Goal: Complete application form: Complete application form

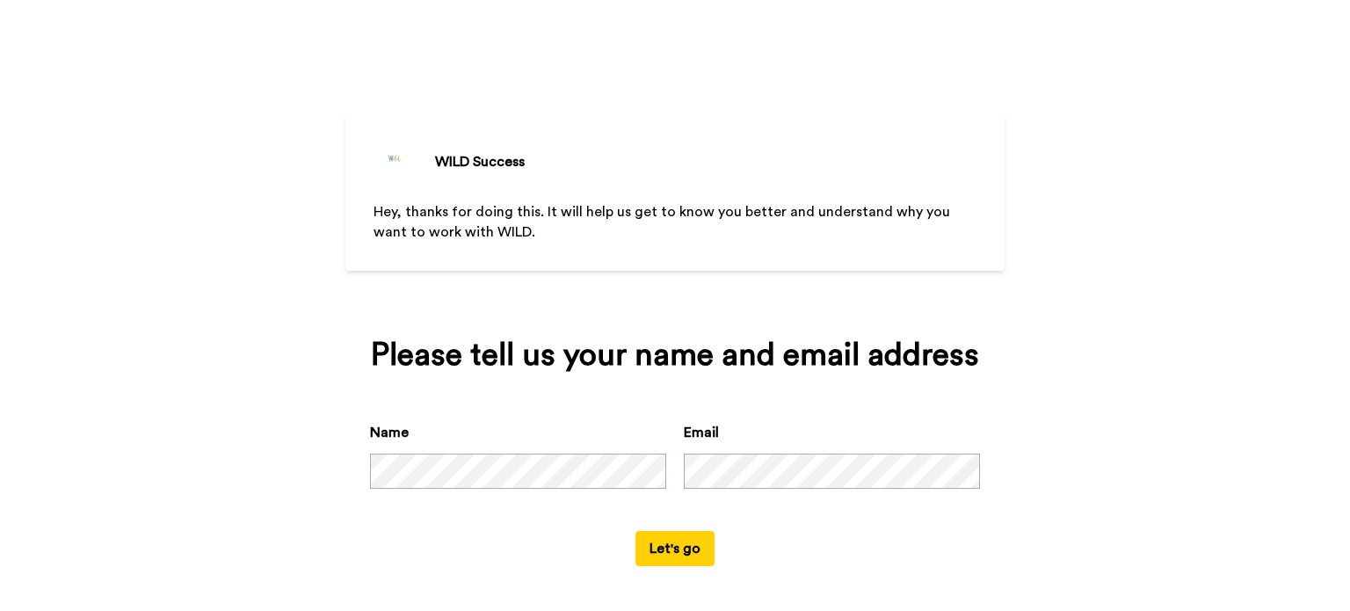
click at [853, 351] on div "Please tell us your name and email address Name Email Let's go" at bounding box center [674, 452] width 659 height 278
click at [635, 490] on div "Name Email" at bounding box center [675, 476] width 610 height 109
click at [199, 472] on div "WILD Success Hey, thanks for doing this. It will help us get to know you better…" at bounding box center [675, 305] width 1350 height 611
click at [684, 548] on button "Let's go" at bounding box center [674, 548] width 79 height 35
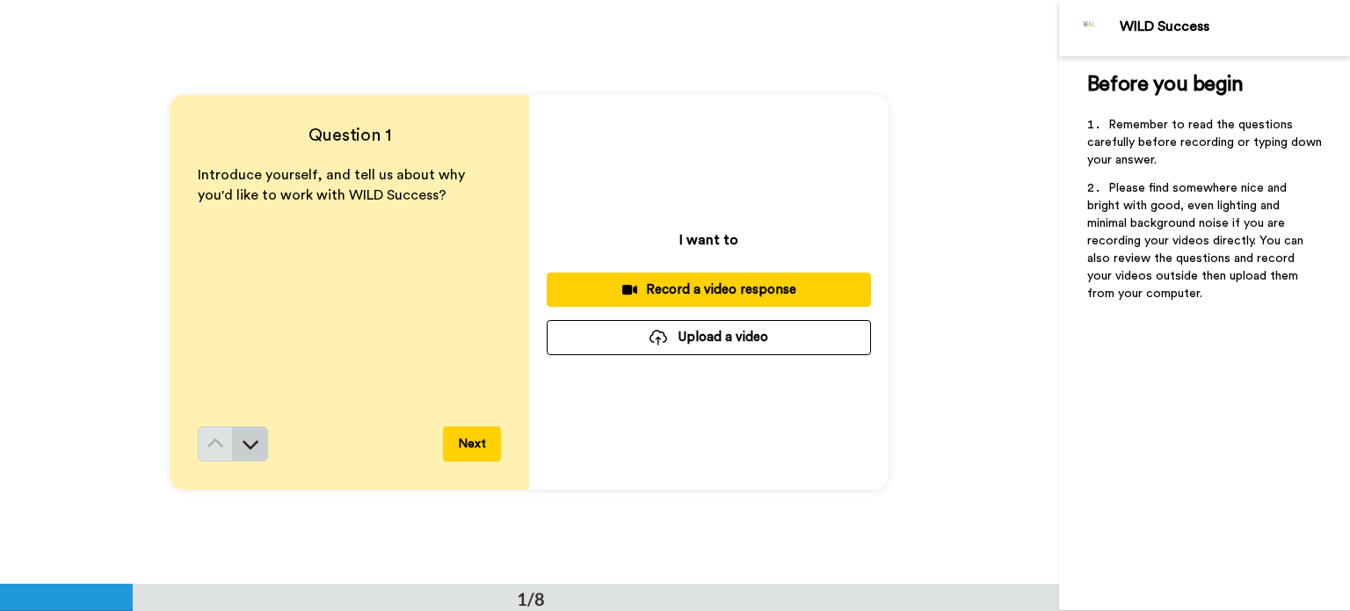
click at [243, 442] on icon at bounding box center [251, 444] width 18 height 18
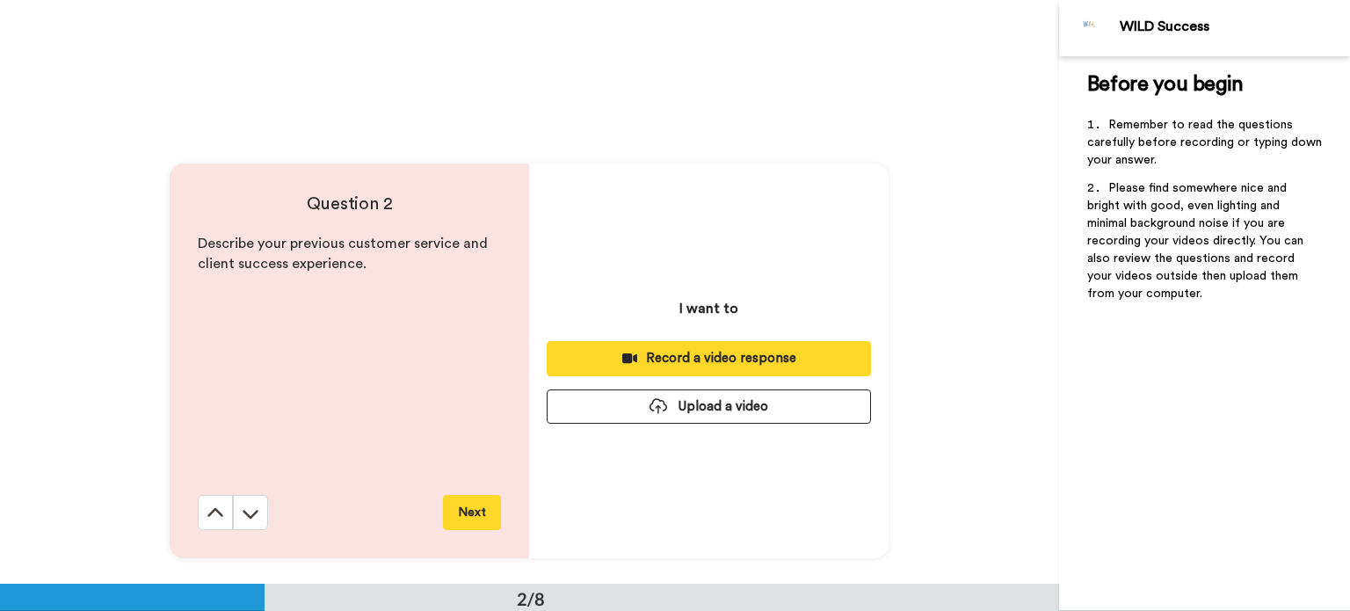
scroll to position [584, 0]
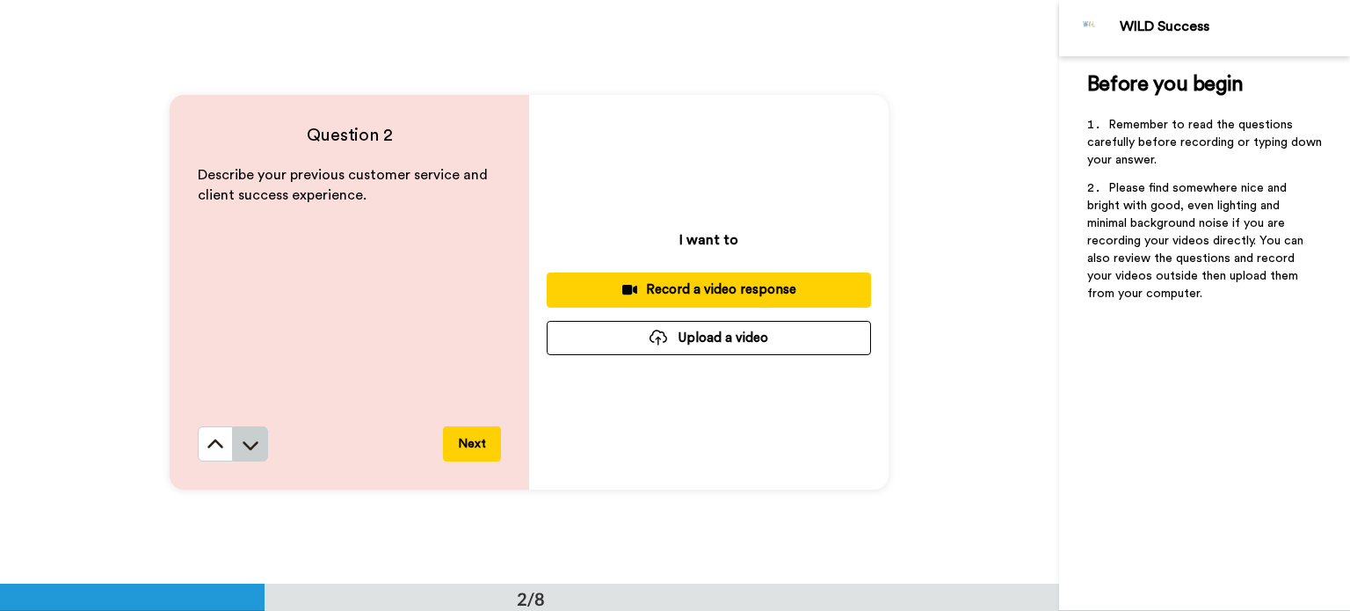
click at [243, 444] on icon at bounding box center [251, 445] width 16 height 9
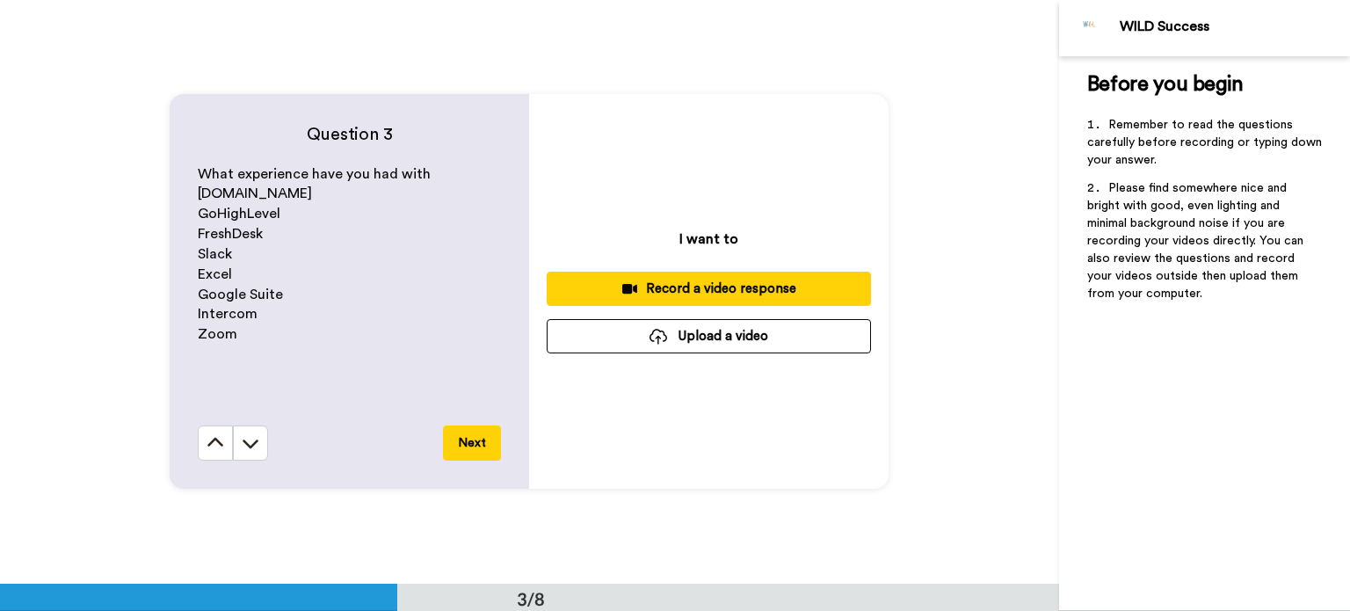
scroll to position [1169, 0]
click at [242, 450] on icon at bounding box center [251, 443] width 18 height 18
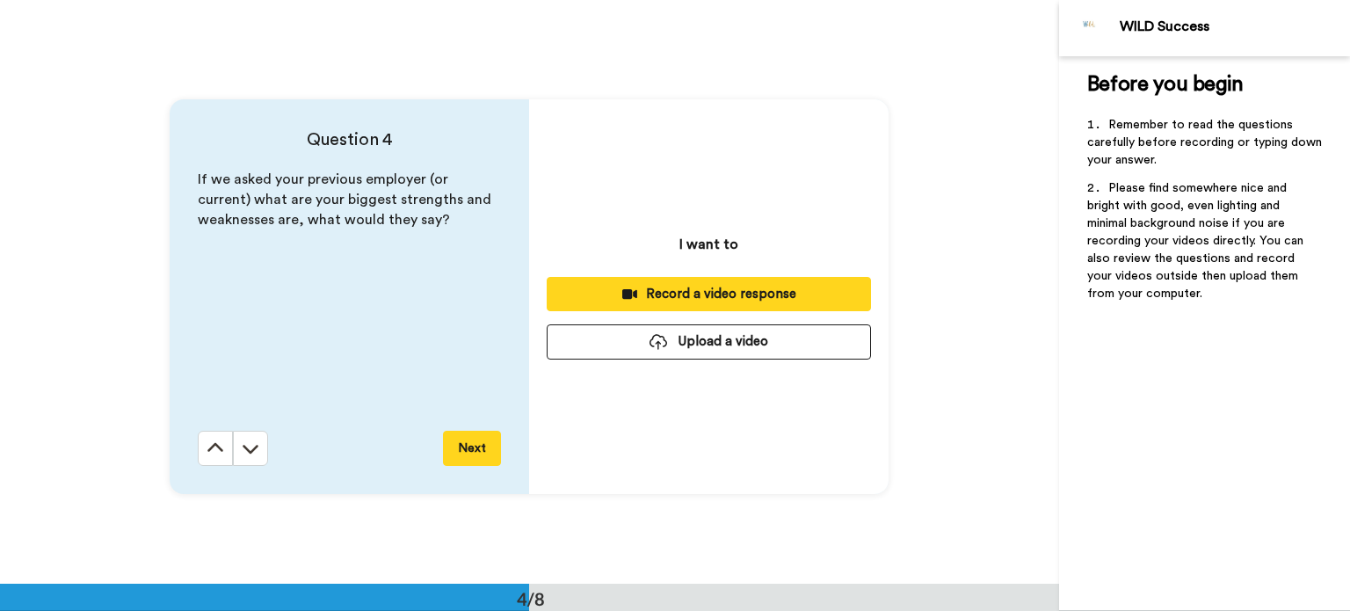
scroll to position [1753, 0]
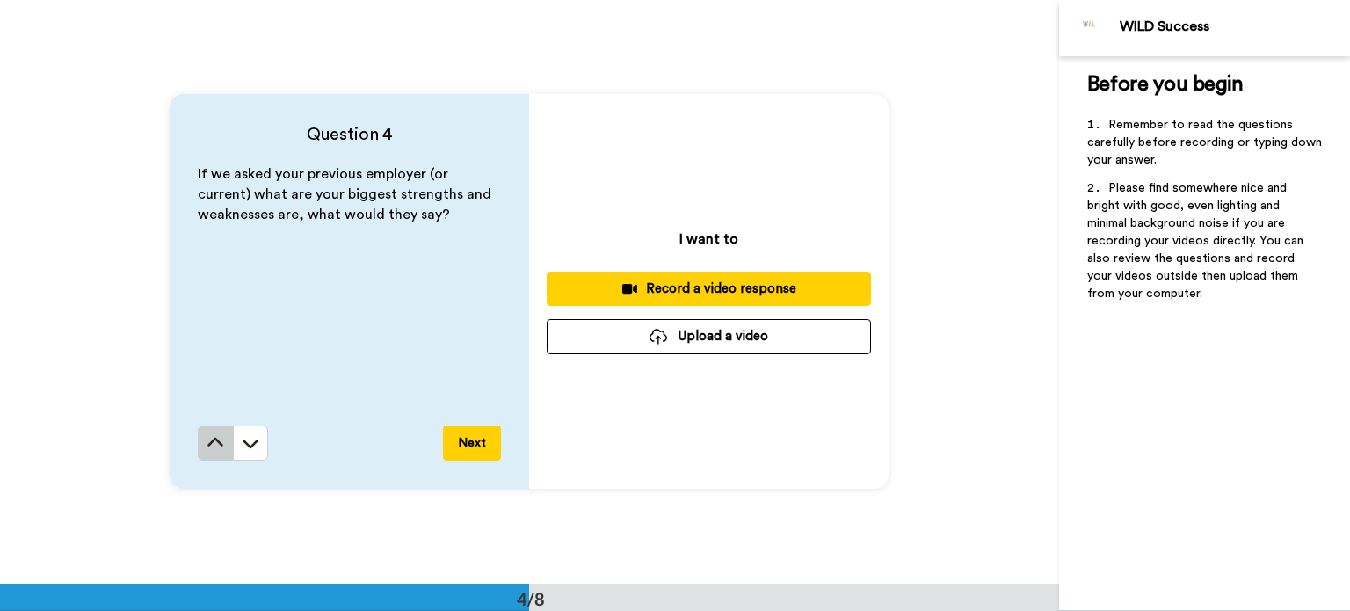
click at [207, 439] on icon at bounding box center [216, 443] width 18 height 18
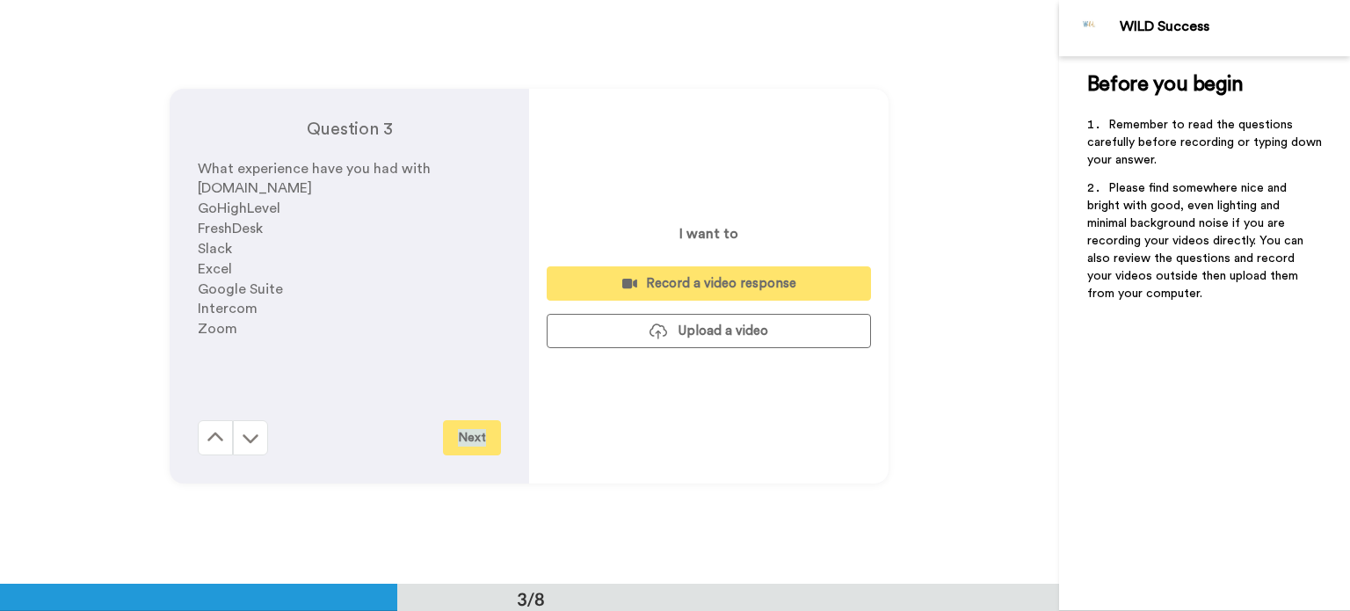
click at [207, 439] on div "Question 3 What experience have you had with [DOMAIN_NAME] GoHighLevel FreshDes…" at bounding box center [529, 286] width 1059 height 584
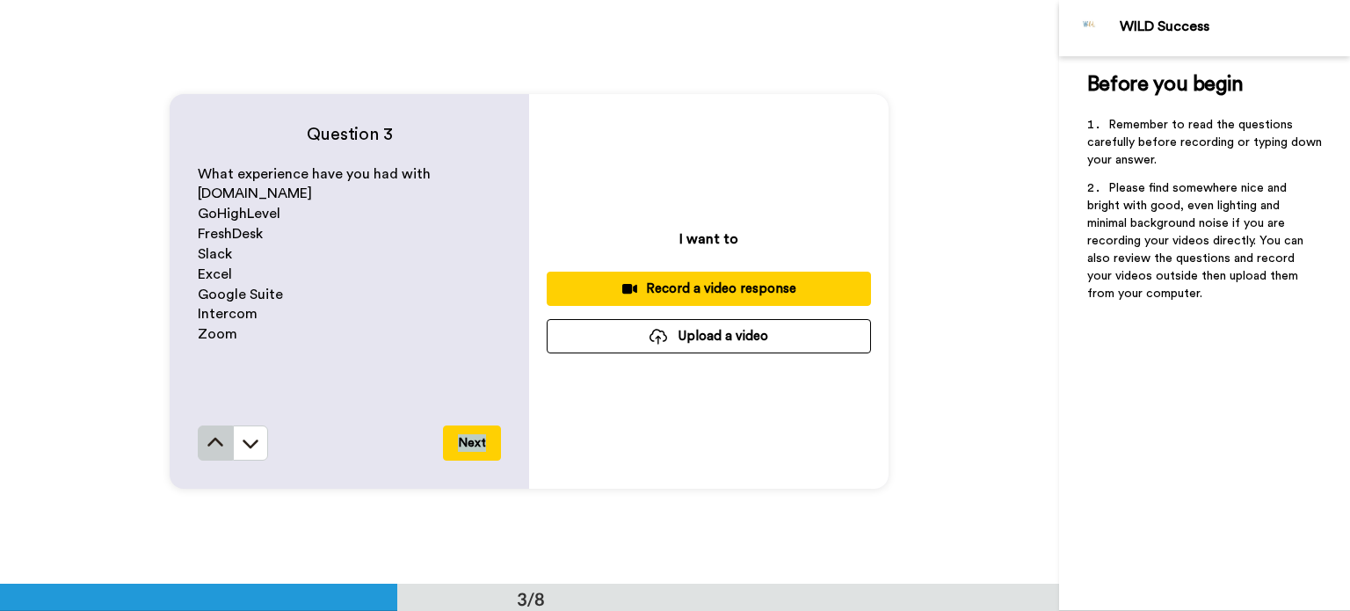
click at [207, 439] on icon at bounding box center [216, 443] width 18 height 18
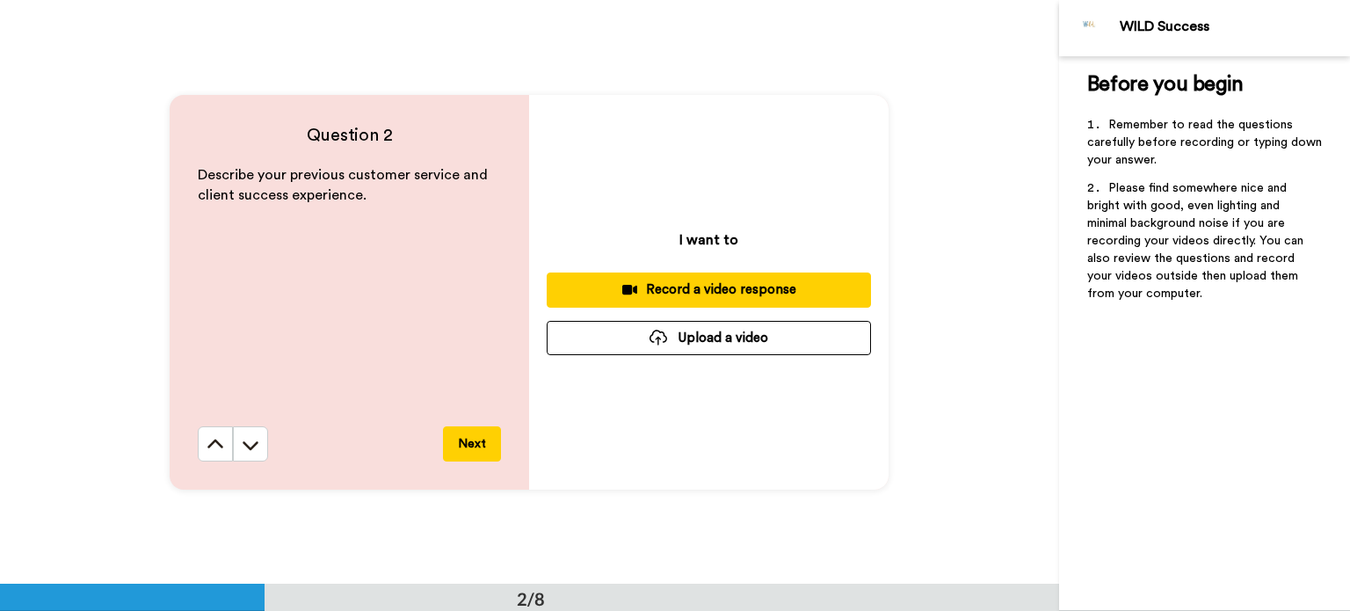
click at [207, 439] on icon at bounding box center [216, 445] width 18 height 18
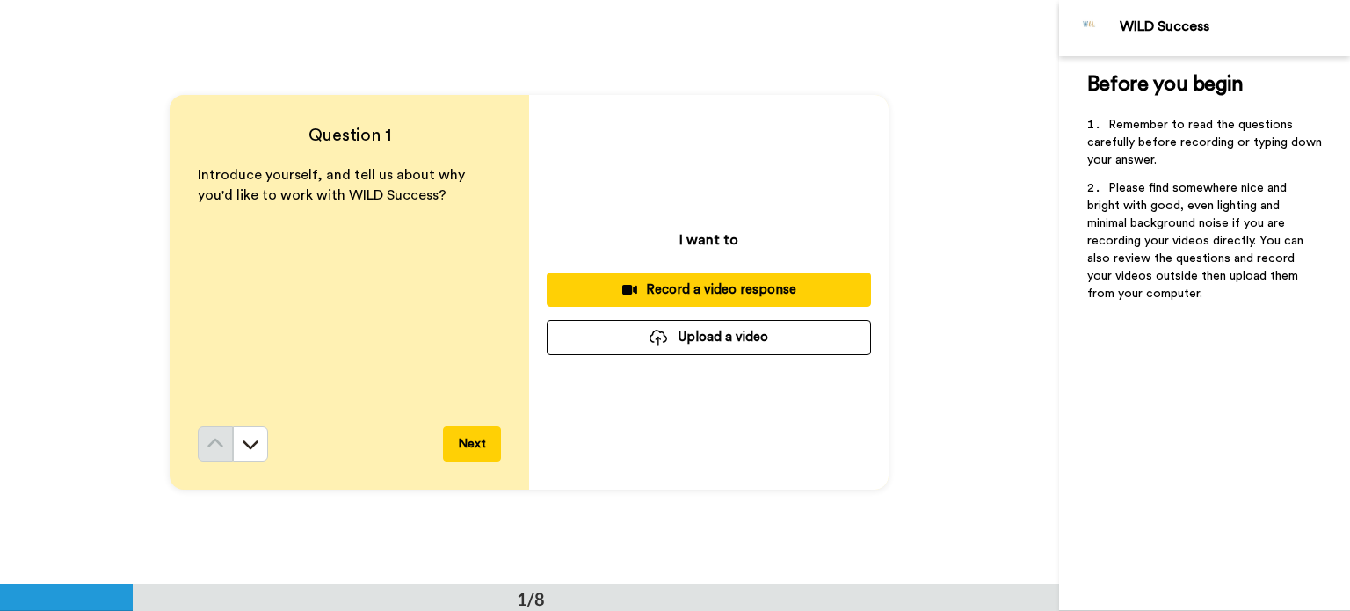
scroll to position [0, 0]
click at [679, 341] on button "Upload a video" at bounding box center [709, 337] width 324 height 34
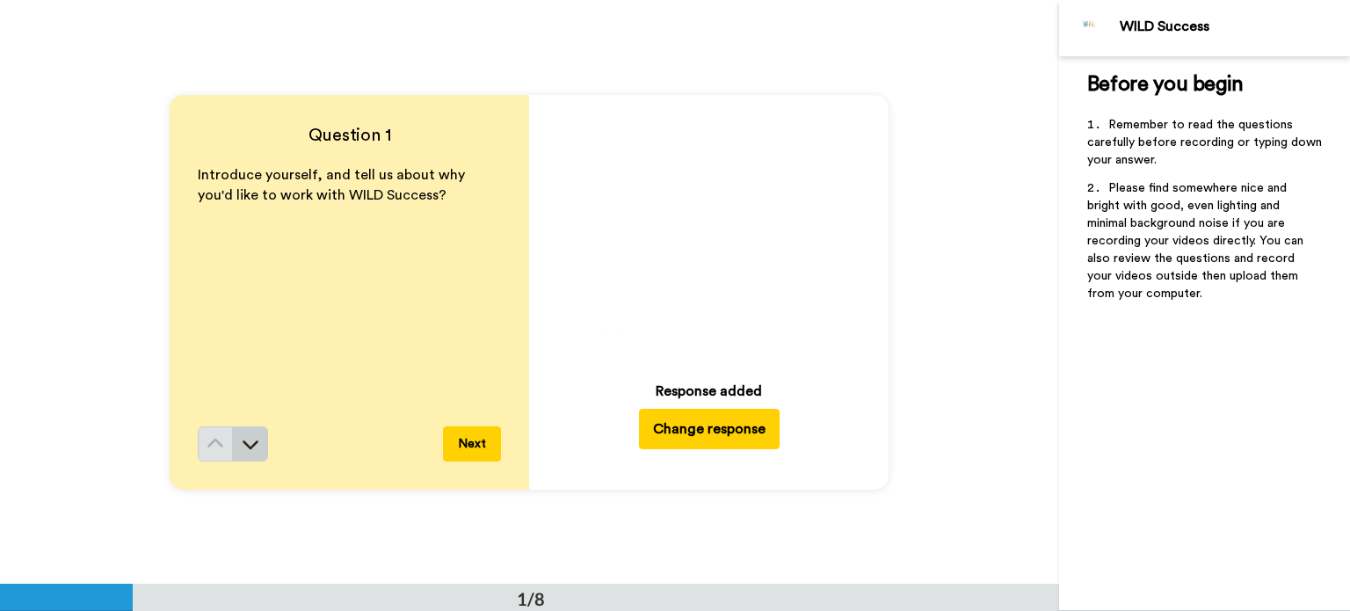
click at [244, 446] on icon at bounding box center [251, 444] width 16 height 9
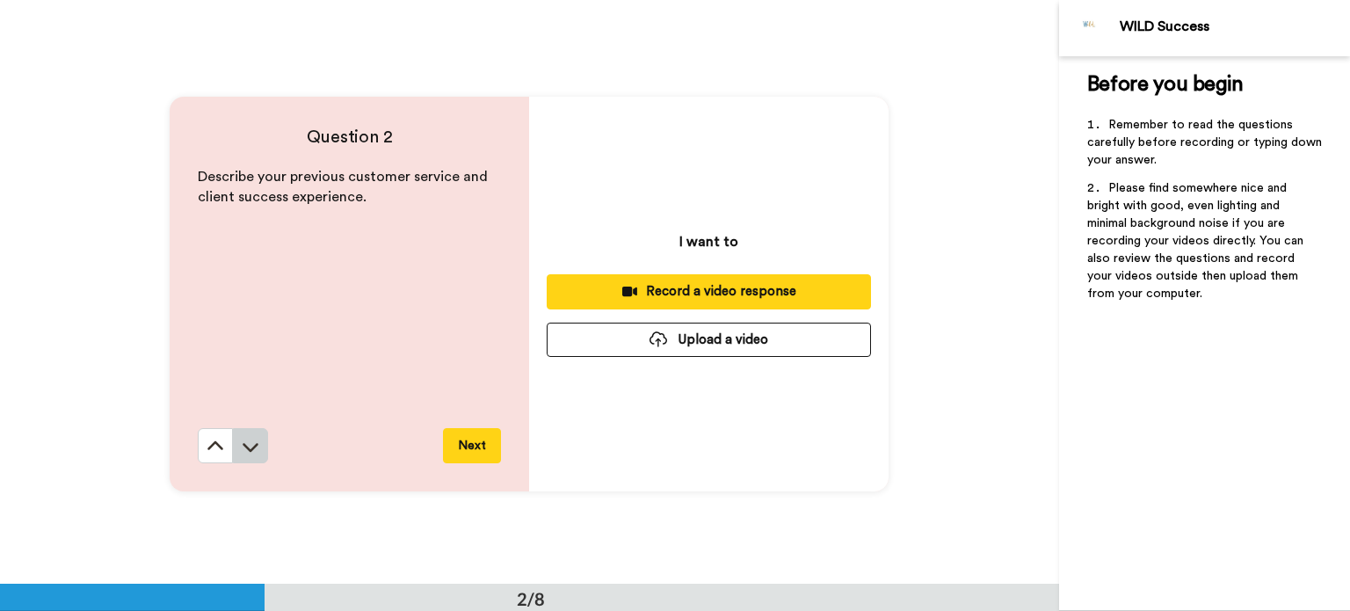
scroll to position [584, 0]
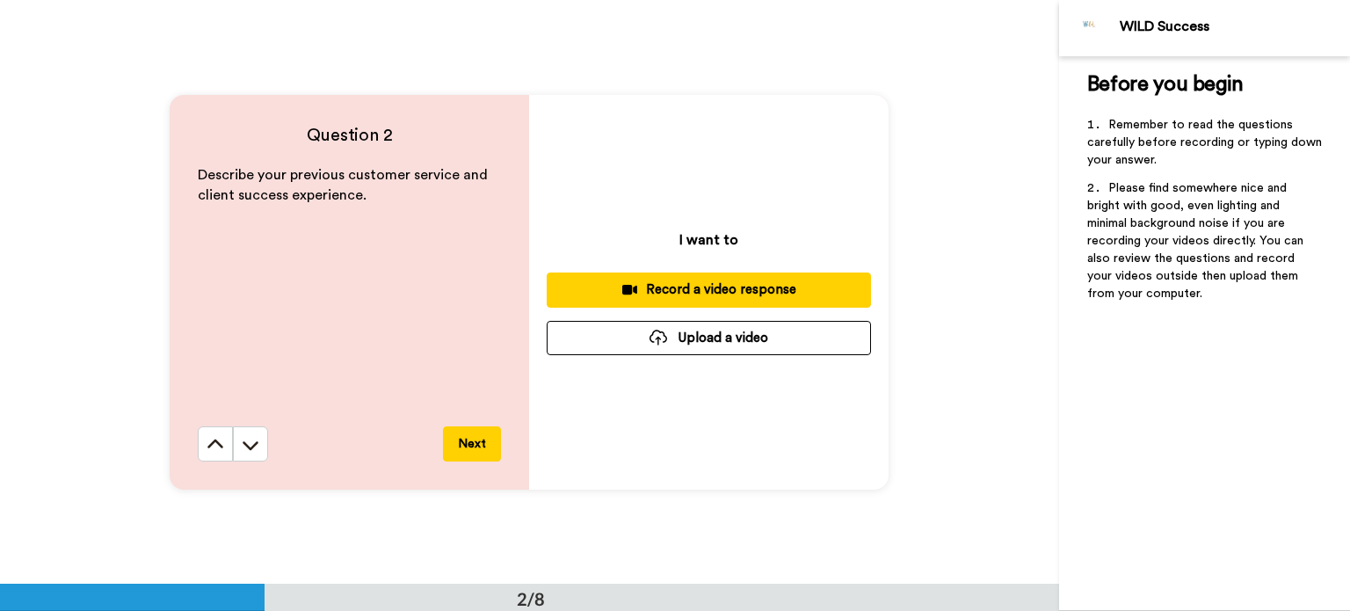
click at [662, 338] on div at bounding box center [659, 338] width 18 height 16
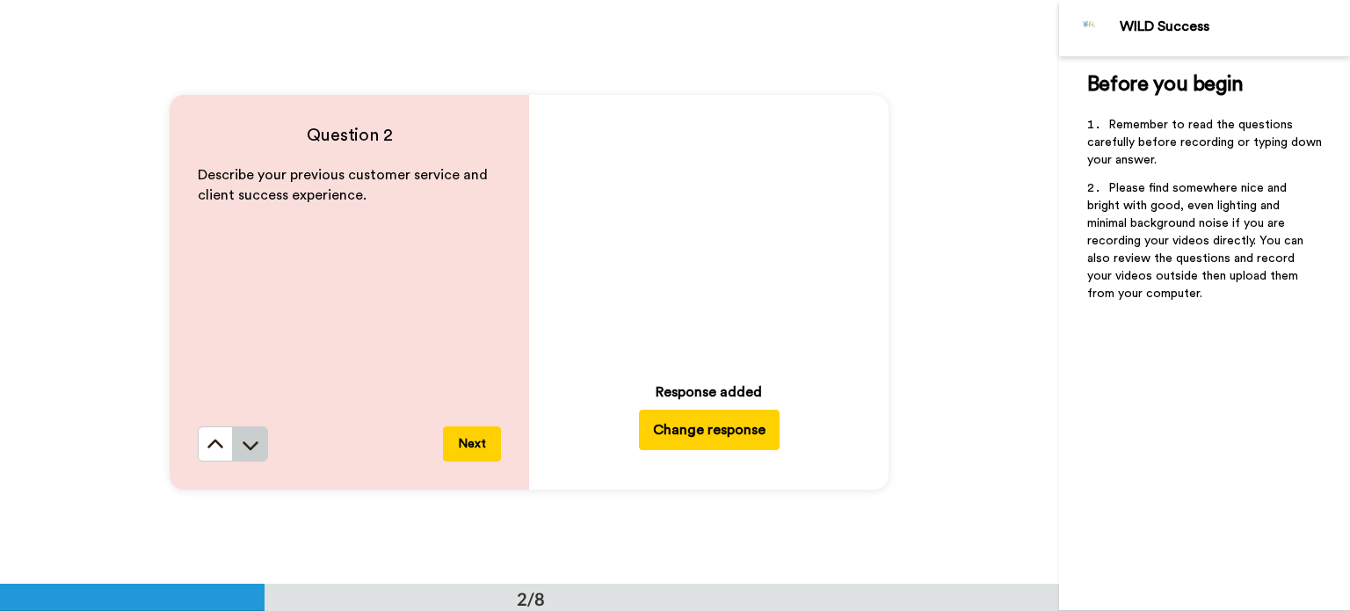
click at [246, 449] on icon at bounding box center [251, 445] width 18 height 18
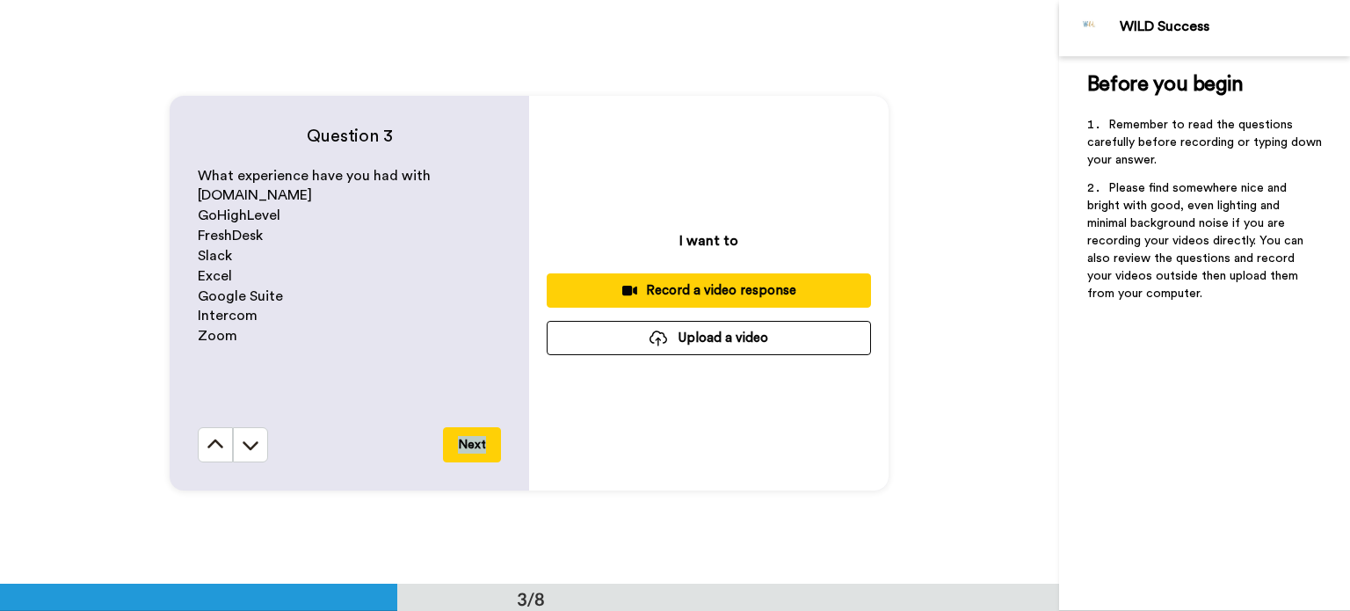
scroll to position [1169, 0]
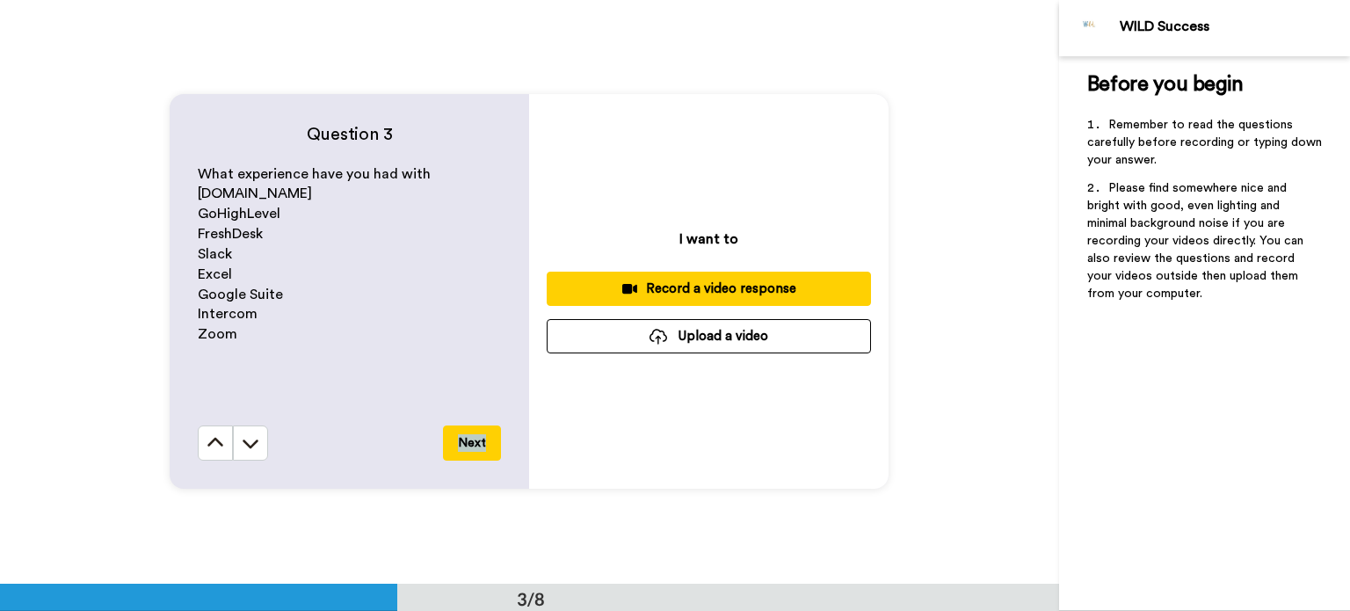
click at [654, 342] on div at bounding box center [659, 337] width 18 height 16
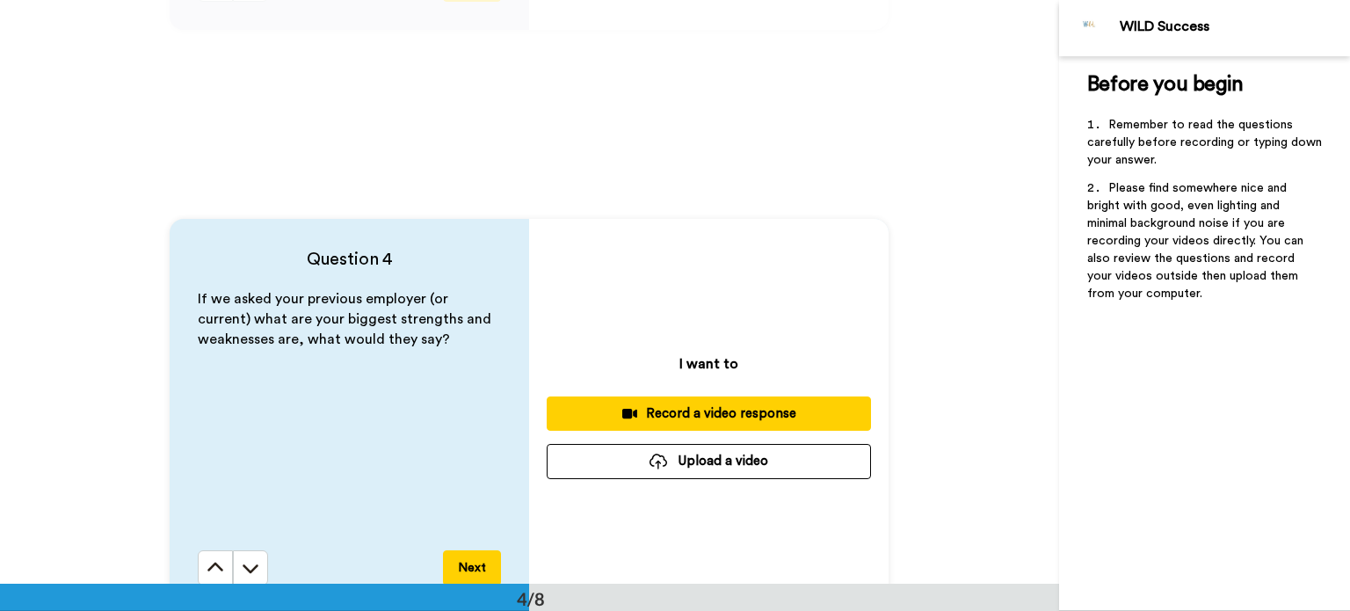
scroll to position [1670, 0]
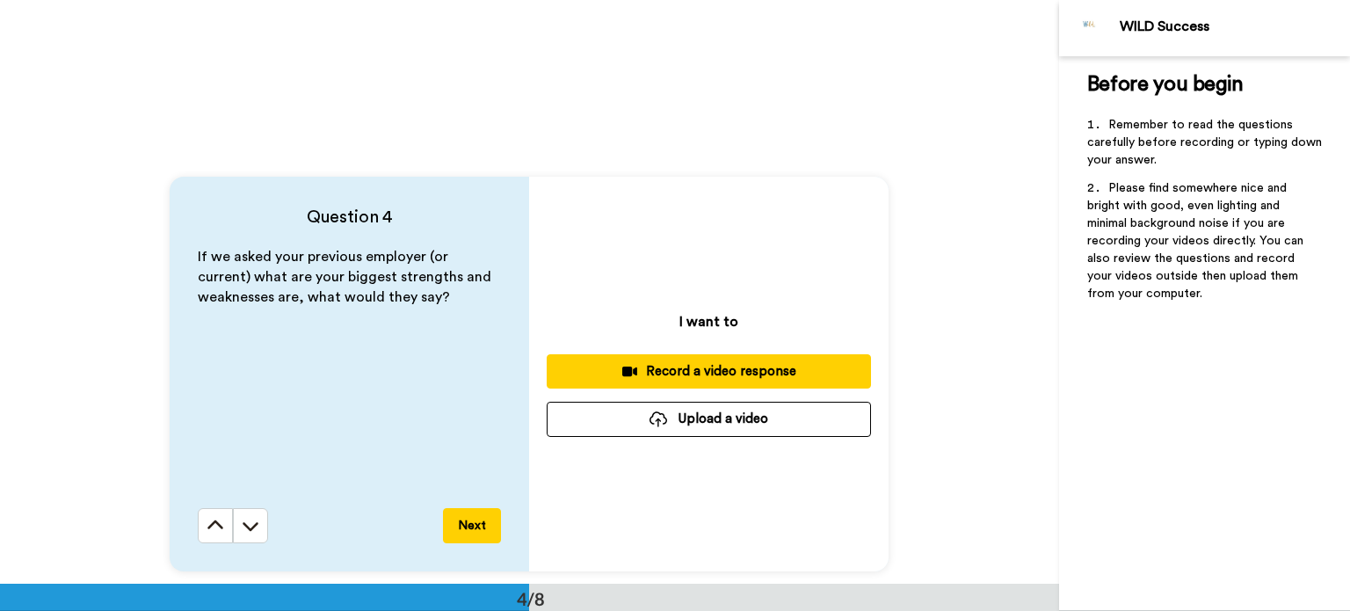
click at [705, 419] on button "Upload a video" at bounding box center [709, 419] width 324 height 34
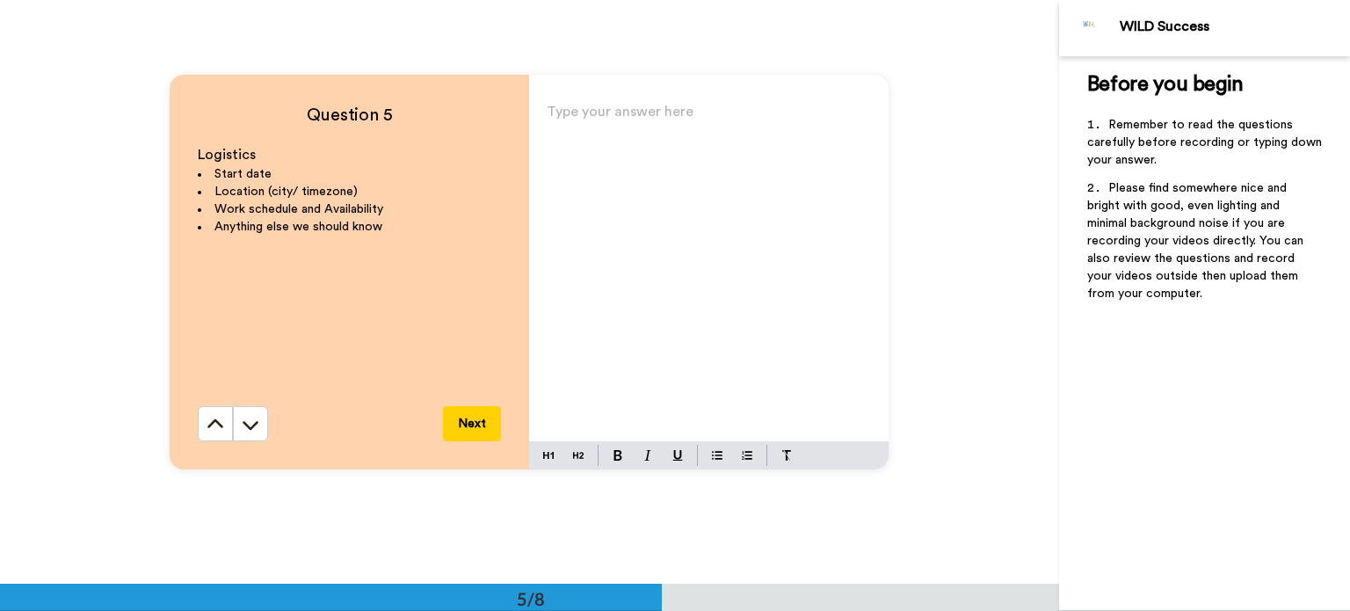
scroll to position [2373, 0]
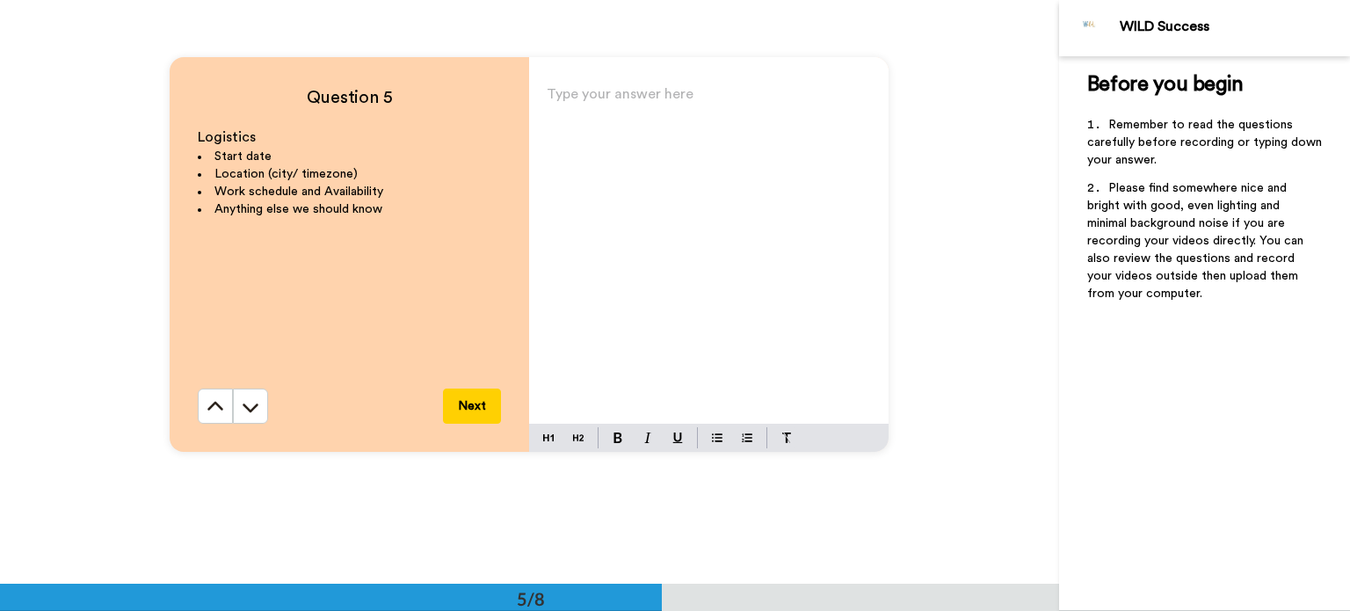
click at [559, 98] on p "Type your answer here ﻿" at bounding box center [709, 101] width 324 height 25
click at [742, 100] on p "- I am available immediately" at bounding box center [709, 101] width 324 height 25
drag, startPoint x: 549, startPoint y: 121, endPoint x: 795, endPoint y: 105, distance: 245.8
click at [550, 121] on span "- [GEOGRAPHIC_DATA]" at bounding box center [622, 126] width 151 height 14
click at [716, 115] on p "- Craigieburn, [GEOGRAPHIC_DATA]" at bounding box center [709, 125] width 324 height 25
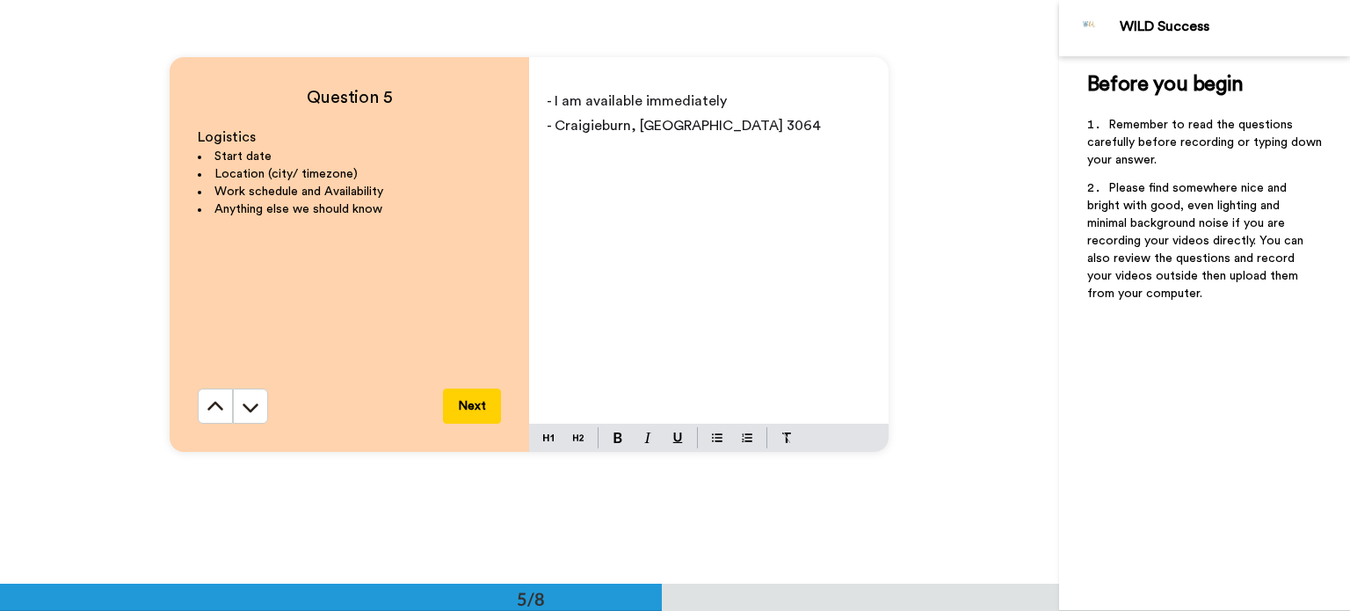
click at [633, 127] on span "- Craigieburn, [GEOGRAPHIC_DATA] 3064" at bounding box center [684, 126] width 274 height 14
click at [758, 133] on p "- [GEOGRAPHIC_DATA] VIC 3064" at bounding box center [709, 125] width 324 height 25
drag, startPoint x: 591, startPoint y: 146, endPoint x: 605, endPoint y: 182, distance: 38.7
click at [567, 212] on div "- I am available immediately - [GEOGRAPHIC_DATA] 3064 - I am aviable to work a …" at bounding box center [708, 253] width 359 height 342
drag, startPoint x: 611, startPoint y: 154, endPoint x: 634, endPoint y: 126, distance: 36.2
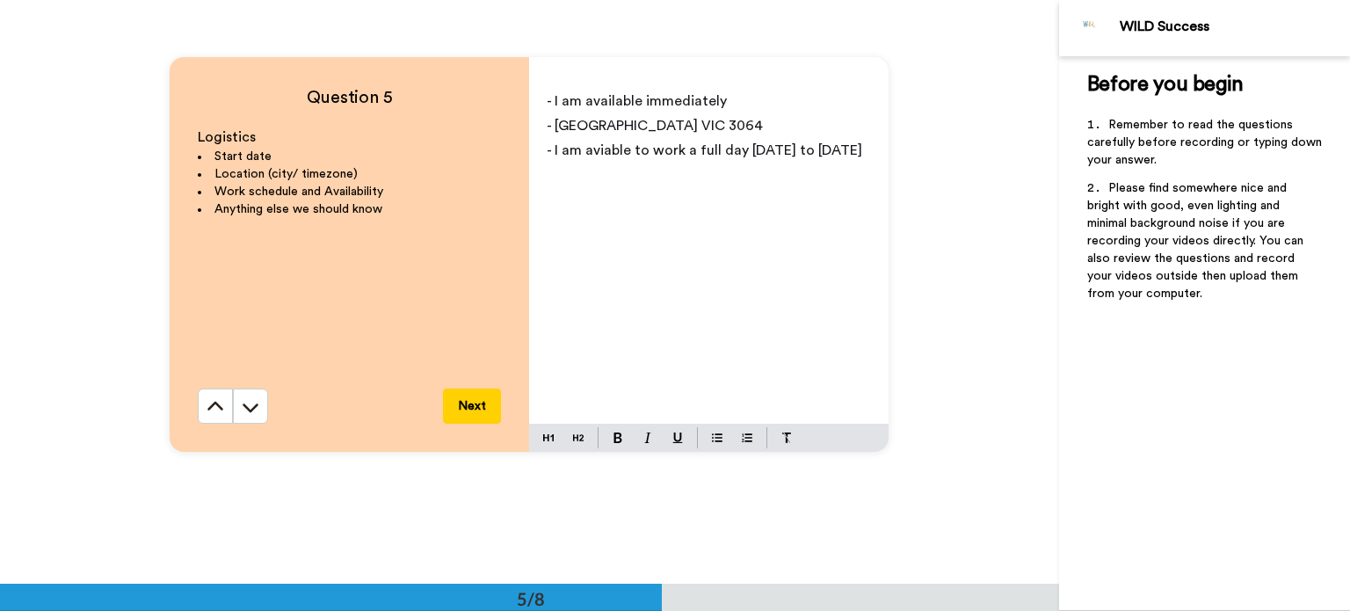
click at [636, 131] on span "- [GEOGRAPHIC_DATA] VIC 3064" at bounding box center [655, 126] width 216 height 14
click at [623, 149] on span "- I am aviable to work a full day [DATE] to [DATE]" at bounding box center [705, 150] width 316 height 14
click at [830, 150] on span "- I am available to work a full day [DATE] to [DATE]" at bounding box center [688, 162] width 283 height 39
click at [722, 154] on span "- I am available to work a full day [DATE] to [DATE]" at bounding box center [688, 162] width 283 height 39
click at [780, 149] on span "- I am available to work a fulltime day [DATE] to [DATE]" at bounding box center [703, 162] width 313 height 39
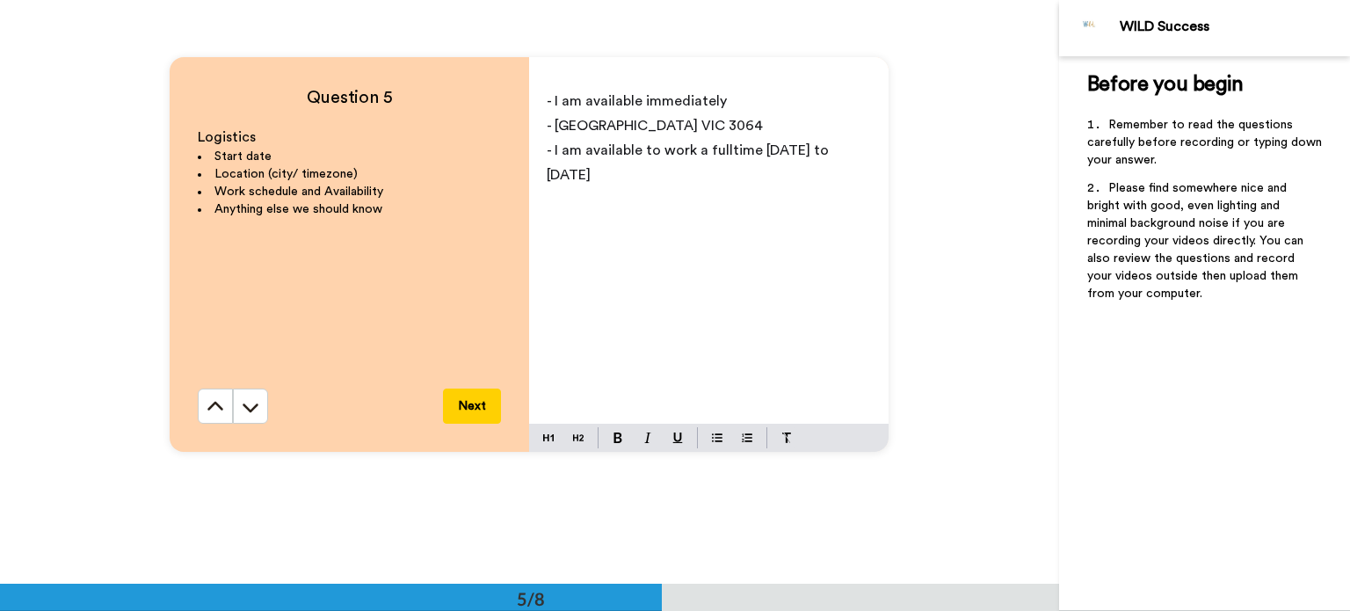
click at [868, 143] on div "- I am available immediately - [GEOGRAPHIC_DATA] 3064 - I am available to work …" at bounding box center [708, 253] width 359 height 342
click at [616, 192] on span "8.30 to 5 or 8.00 - 4.00" at bounding box center [621, 199] width 149 height 14
click at [668, 187] on p "8.00 - 4.00" at bounding box center [709, 199] width 324 height 25
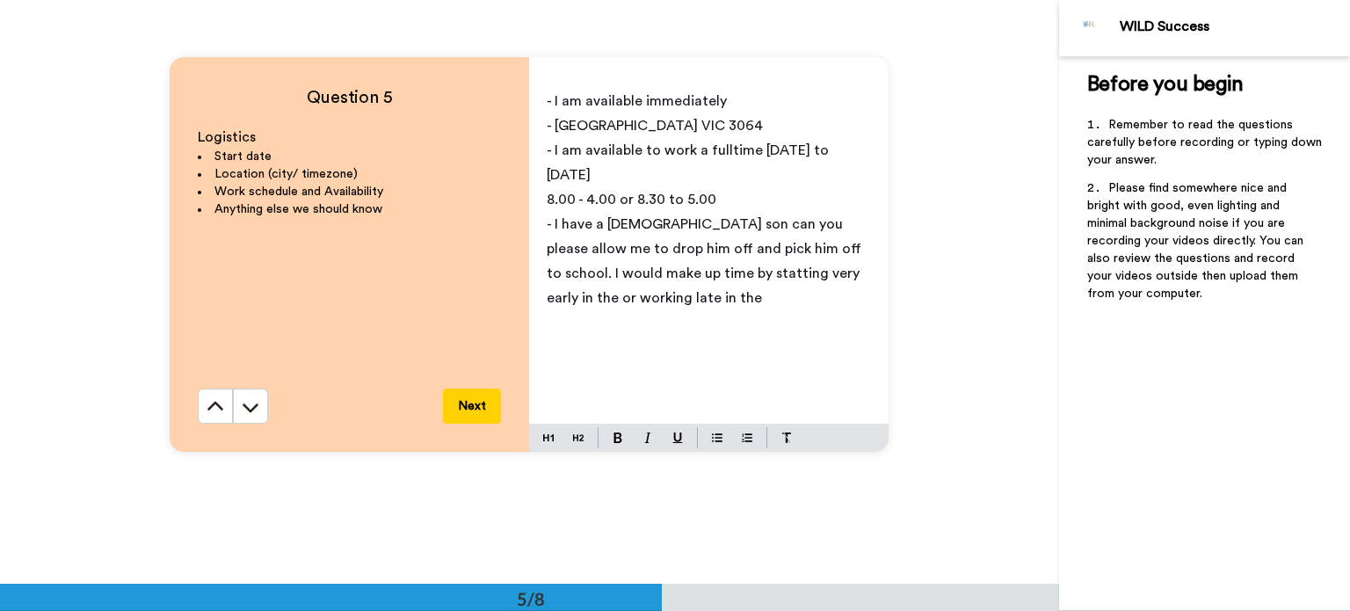
click at [595, 249] on span "- I have a [DEMOGRAPHIC_DATA] son can you please allow me to drop him off and p…" at bounding box center [706, 261] width 318 height 88
click at [832, 250] on span "- I have a [DEMOGRAPHIC_DATA] son can you please allow me to drop him off and p…" at bounding box center [706, 261] width 318 height 88
click at [763, 253] on span "- I have a [DEMOGRAPHIC_DATA] son can you please allow me to drop him off and p…" at bounding box center [706, 261] width 318 height 88
click at [802, 245] on span "- I have a [DEMOGRAPHIC_DATA] son can you please allow me to drop him off and p…" at bounding box center [706, 261] width 318 height 88
click at [665, 279] on p "- I have a [DEMOGRAPHIC_DATA] son can you please allow me to drop him off and p…" at bounding box center [709, 261] width 324 height 98
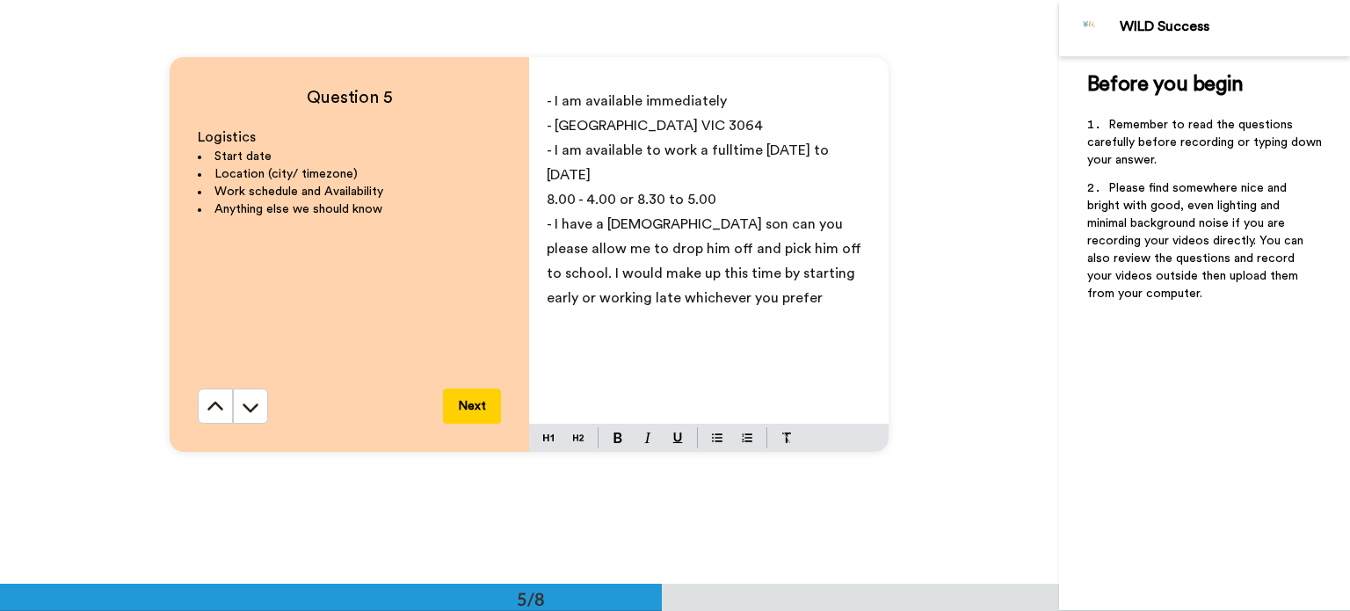
click at [640, 105] on span "- I am available immediately" at bounding box center [637, 101] width 180 height 14
click at [754, 147] on span "- I am available to work a fulltime [DATE] to [DATE]" at bounding box center [690, 162] width 286 height 39
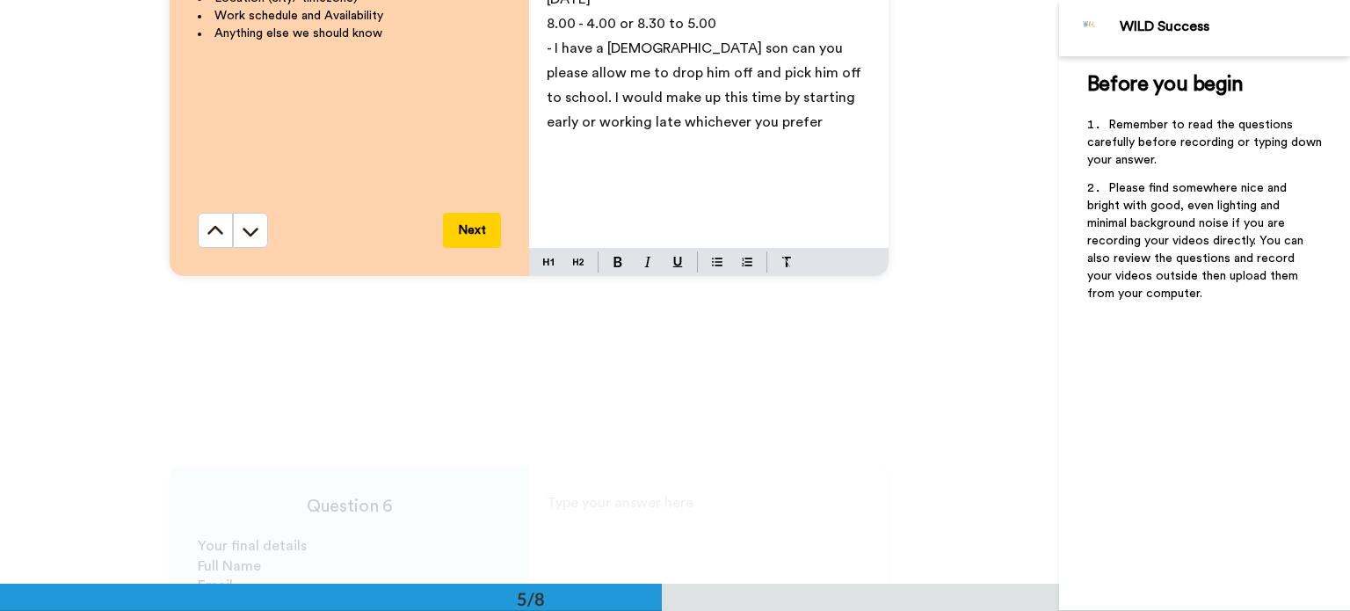
click at [724, 33] on p "8.00 - 4.00 or 8.30 to 5.00" at bounding box center [709, 23] width 324 height 25
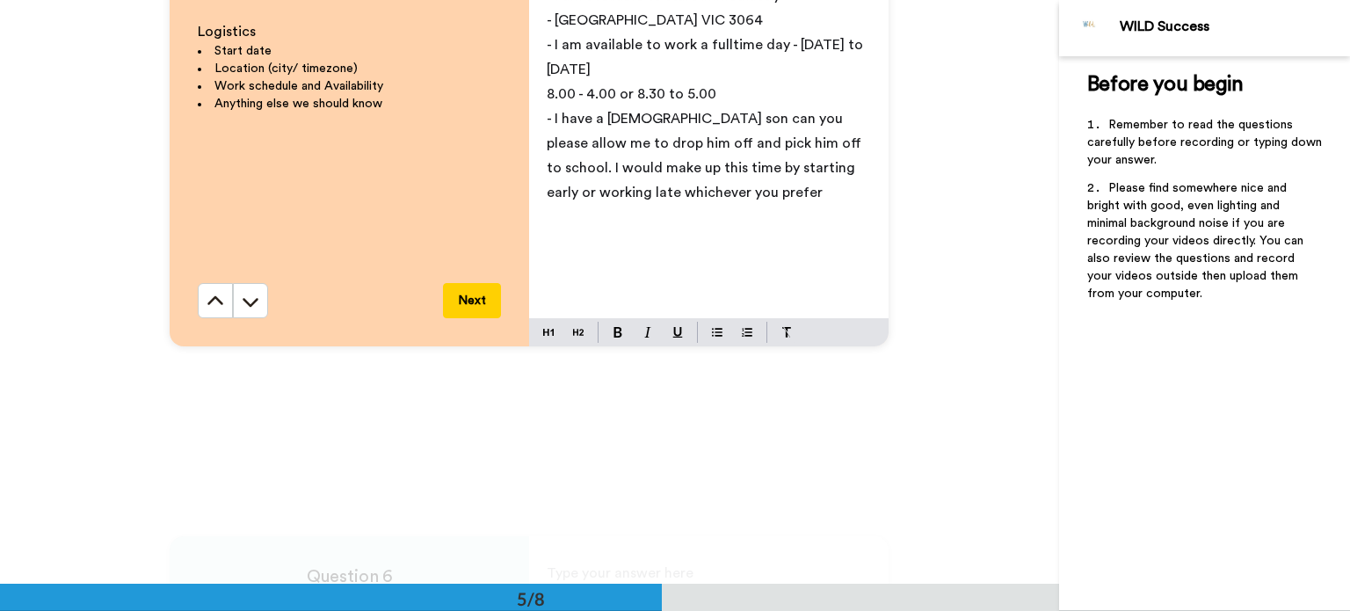
scroll to position [2461, 0]
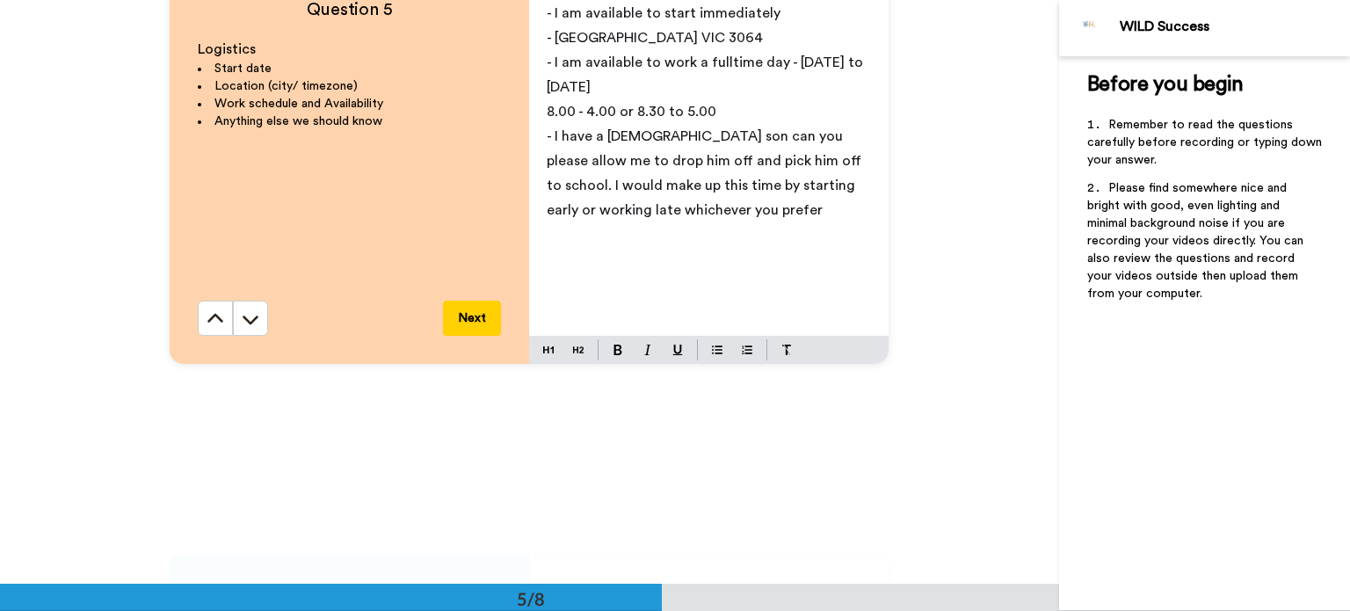
click at [688, 138] on span "- I have a [DEMOGRAPHIC_DATA] son can you please allow me to drop him off and p…" at bounding box center [706, 173] width 318 height 88
click at [570, 158] on span "- I have a [DEMOGRAPHIC_DATA] son and I would be grateful if can you please all…" at bounding box center [709, 185] width 324 height 113
click at [570, 171] on p "- I have a [DEMOGRAPHIC_DATA] son and I would be grateful if you please allow m…" at bounding box center [709, 185] width 324 height 123
click at [570, 170] on p "- I have a [DEMOGRAPHIC_DATA] son and I would be grateful if you please allow m…" at bounding box center [709, 185] width 324 height 123
click at [642, 156] on span "- I have a [DEMOGRAPHIC_DATA] son and I would be grateful if you please allow m…" at bounding box center [709, 185] width 324 height 113
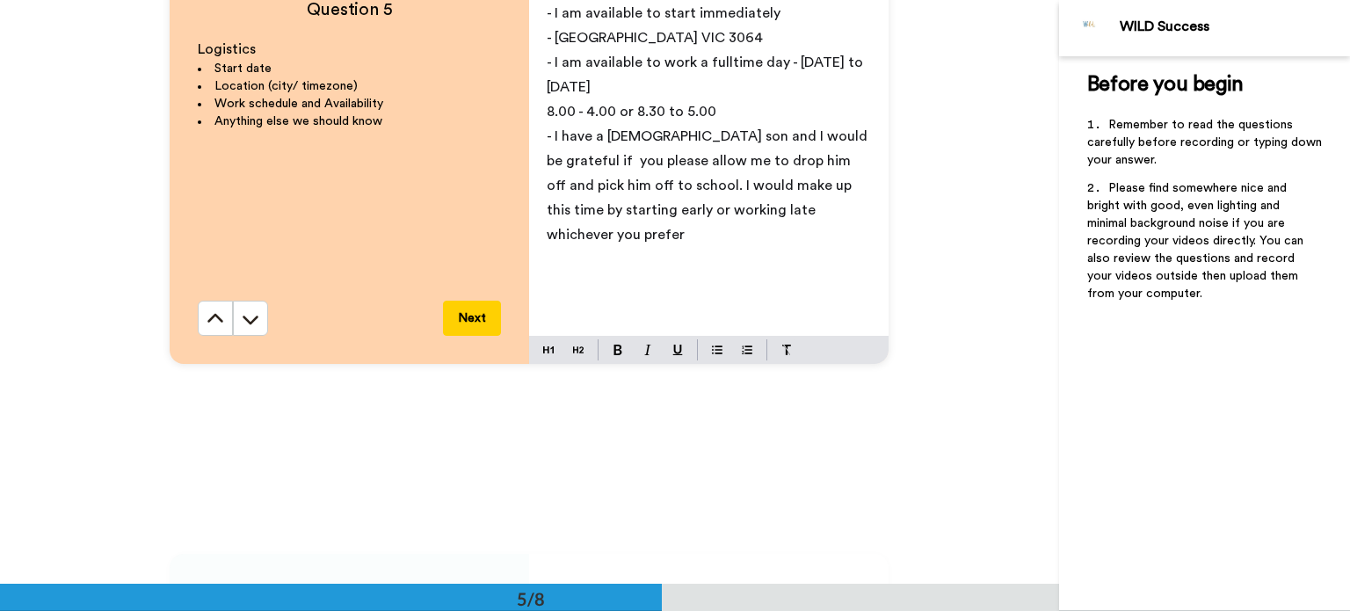
click at [567, 163] on span "- I have a [DEMOGRAPHIC_DATA] son and I would be grateful if you please allow m…" at bounding box center [709, 185] width 324 height 113
drag, startPoint x: 585, startPoint y: 186, endPoint x: 791, endPoint y: 164, distance: 206.8
click at [587, 185] on span "- I have a [DEMOGRAPHIC_DATA] son and I would be grateful if you could please a…" at bounding box center [709, 185] width 324 height 113
click at [601, 185] on span "- I have a [DEMOGRAPHIC_DATA] son and I would be grateful if you could please a…" at bounding box center [709, 185] width 324 height 113
click at [720, 186] on span "- I have a [DEMOGRAPHIC_DATA] son and I would be grateful if you could please a…" at bounding box center [709, 185] width 324 height 113
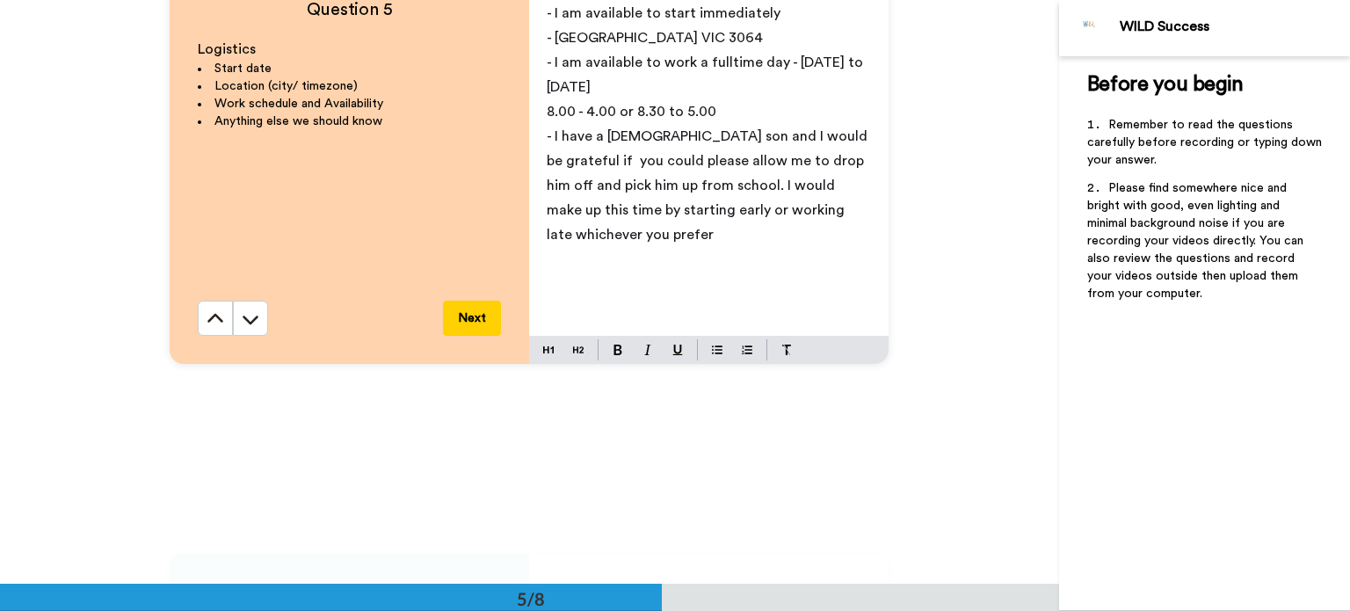
click at [728, 133] on span "- I have a [DEMOGRAPHIC_DATA] son and I would be grateful if you could please a…" at bounding box center [709, 185] width 324 height 113
click at [656, 113] on span "8.00 - 4.00 or 8.30 to 5.00" at bounding box center [632, 112] width 170 height 14
click at [629, 110] on span "8.00 - 4.00 or 9.00 to 5.00" at bounding box center [632, 112] width 171 height 14
click at [538, 111] on div "- I am available to start immediately - Melbourne VIC 3064 - I am available to …" at bounding box center [708, 165] width 359 height 342
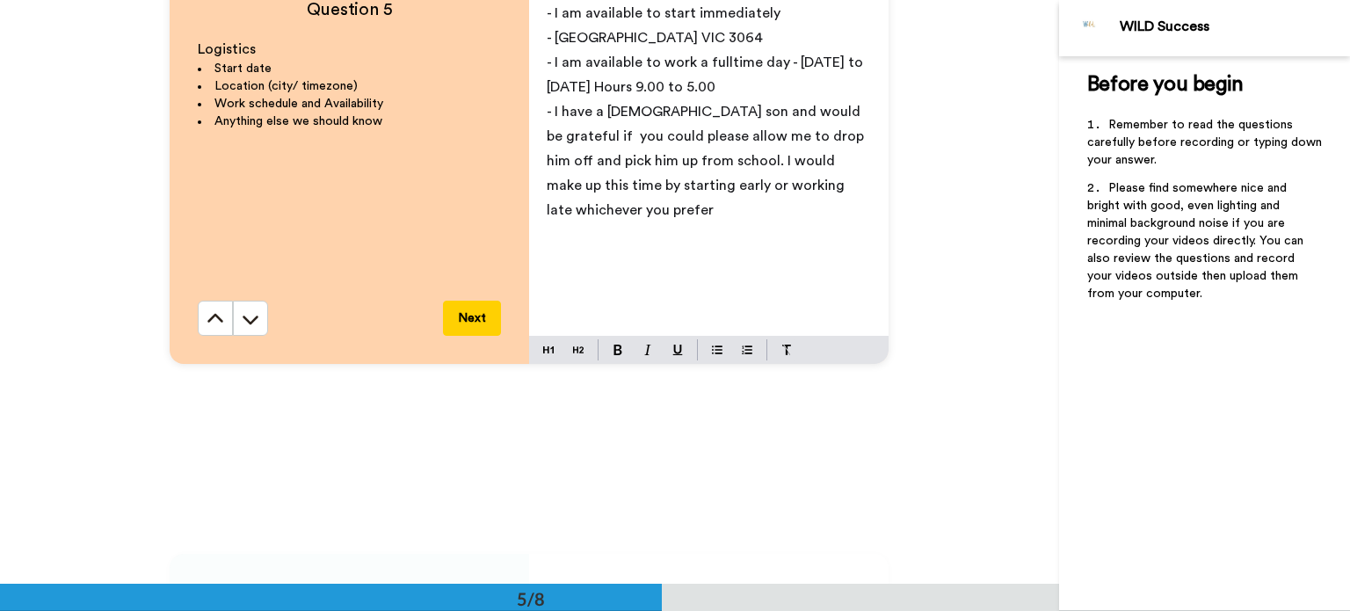
click at [587, 88] on span "- I am available to work a fulltime day - [DATE] to [DATE] Hours 9.00 to 5.00" at bounding box center [707, 74] width 320 height 39
click at [773, 64] on span "- I am available to work a fulltime day - [DATE] to [DATE] Hours 9.00 to 5.00" at bounding box center [707, 74] width 320 height 39
click at [774, 87] on span "- I am available to work a fulltime day 900 to 5.00 - [DATE] to [DATE] Hours 9.…" at bounding box center [710, 74] width 327 height 39
drag, startPoint x: 786, startPoint y: 63, endPoint x: 848, endPoint y: 63, distance: 62.4
click at [787, 63] on span "- I am available to work a fulltime day 900 to 5.00 - [DATE] to [DATE]" at bounding box center [710, 74] width 327 height 39
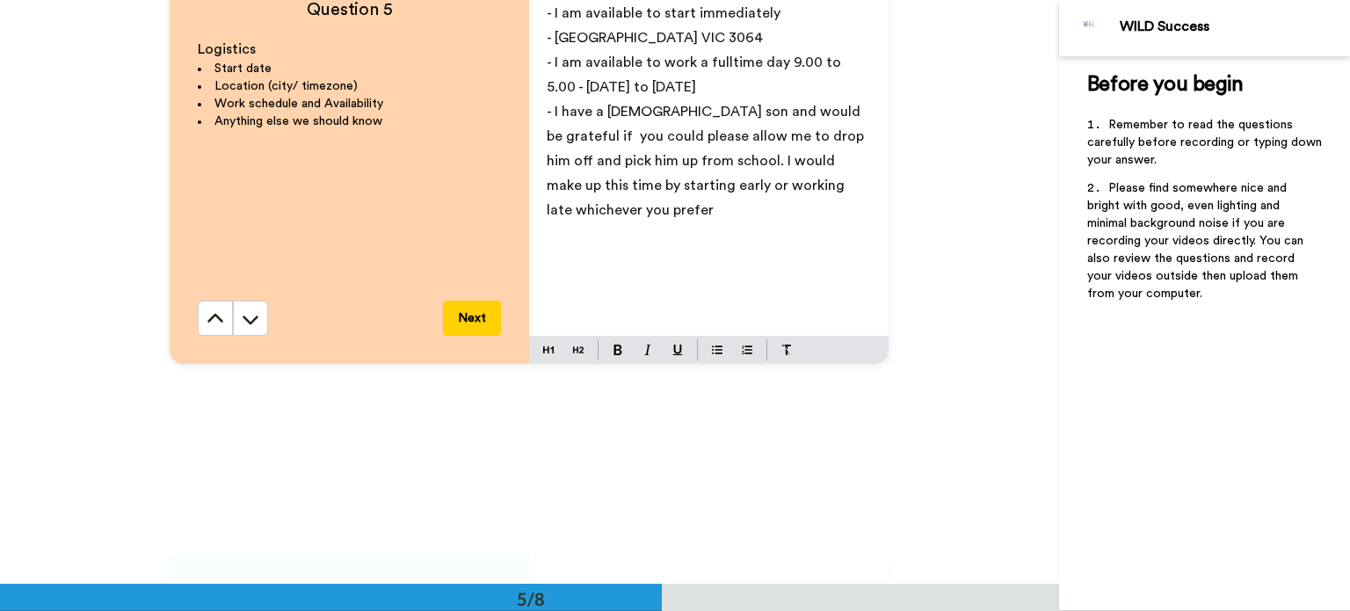
click at [775, 62] on span "- I am available to work a fulltime day 9.00 to 5.00 - [DATE] to [DATE]" at bounding box center [696, 74] width 298 height 39
drag, startPoint x: 776, startPoint y: 62, endPoint x: 808, endPoint y: 66, distance: 31.8
click at [778, 62] on span "- I am available to work a fulltime day- 9.00 to 5.00 - [DATE] to [DATE]" at bounding box center [700, 74] width 306 height 39
click at [788, 64] on span "- I am available to work a fulltime day - 9.00 to 5.00 - [DATE] to [DATE]" at bounding box center [701, 74] width 309 height 39
click at [791, 66] on p "- I am available to work a fulltime day -" at bounding box center [709, 62] width 324 height 25
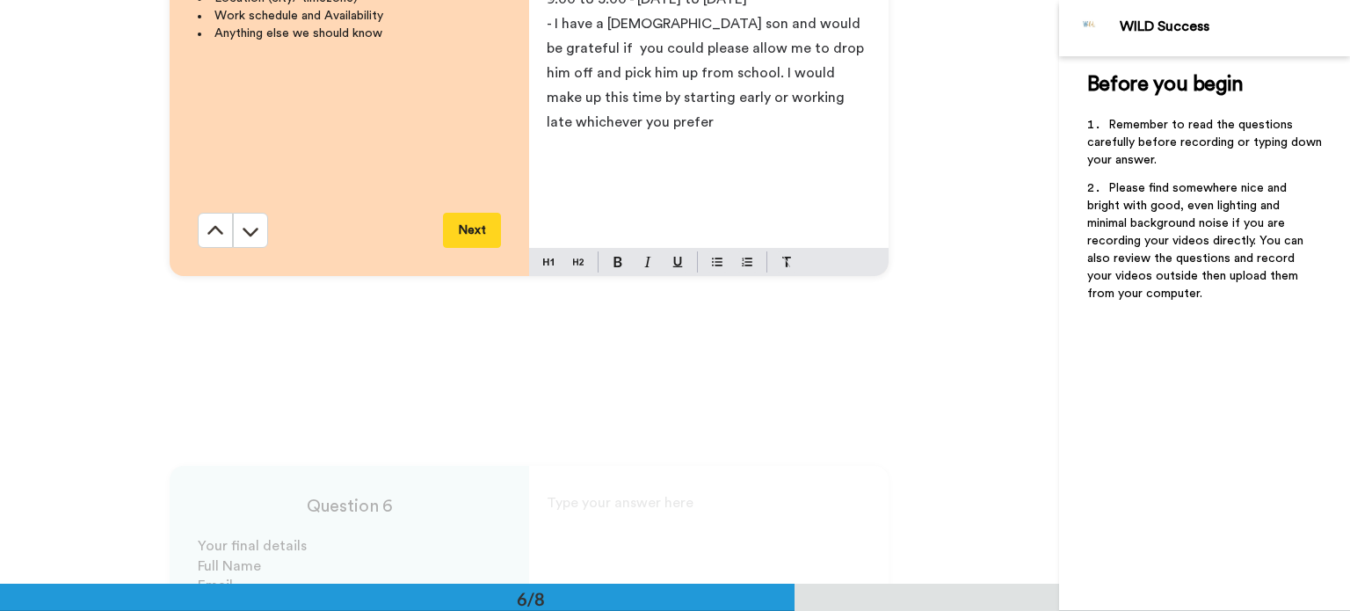
scroll to position [2900, 0]
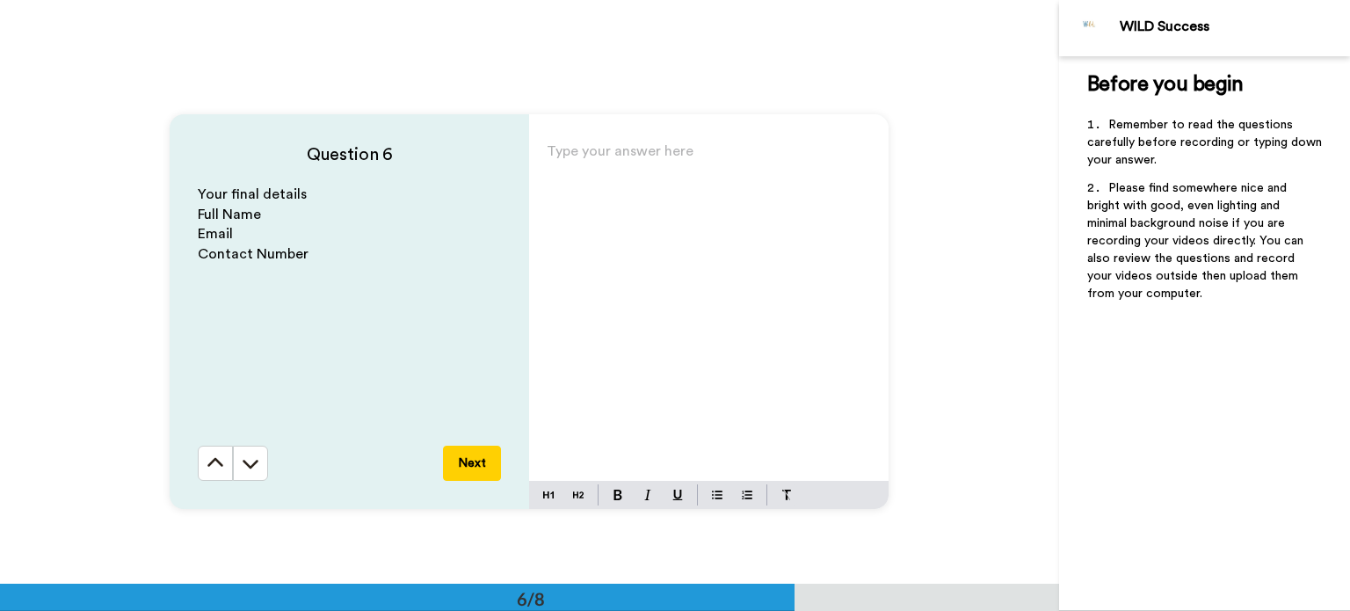
click at [577, 200] on div "Type your answer here ﻿" at bounding box center [708, 310] width 359 height 342
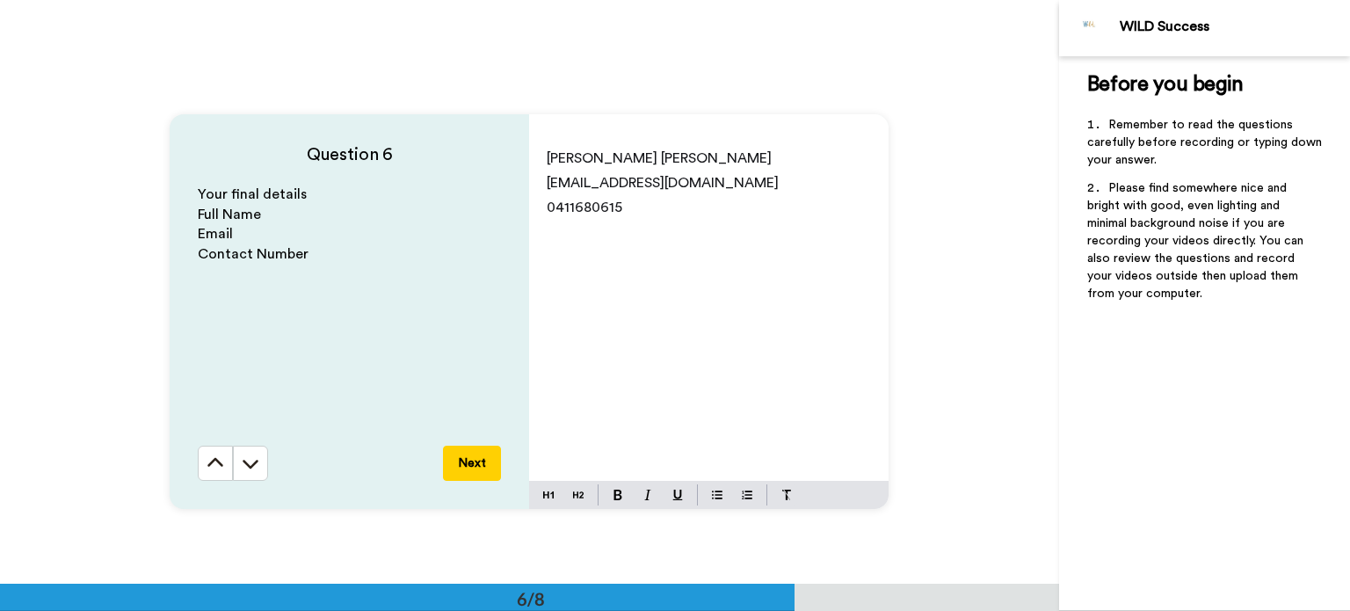
drag, startPoint x: 612, startPoint y: 154, endPoint x: 945, endPoint y: 237, distance: 343.4
click at [945, 237] on div "Question 6 Your final details Full Name Email Contact Number Next [PERSON_NAME]…" at bounding box center [529, 311] width 1059 height 584
click at [572, 207] on span "0411680615" at bounding box center [585, 207] width 76 height 14
drag, startPoint x: 611, startPoint y: 212, endPoint x: 598, endPoint y: 212, distance: 13.2
click at [599, 212] on p "0411680615" at bounding box center [709, 207] width 324 height 25
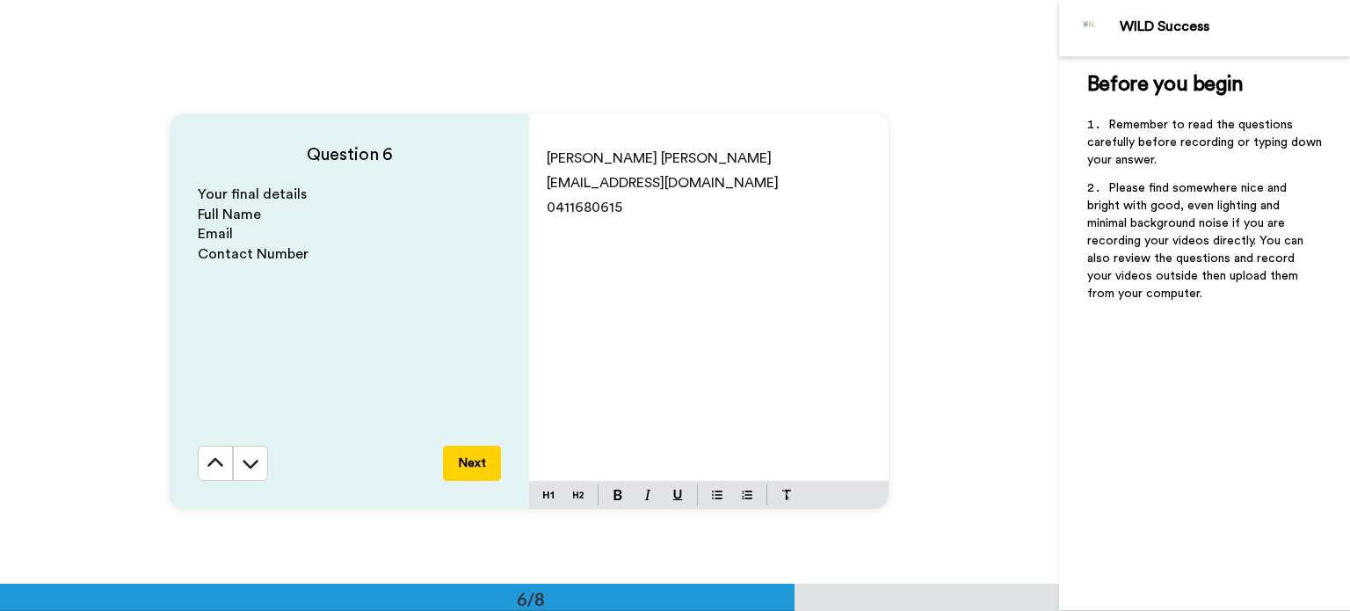
click at [568, 212] on span "0411680615" at bounding box center [585, 207] width 76 height 14
click at [598, 212] on span "0411 680615" at bounding box center [586, 207] width 79 height 14
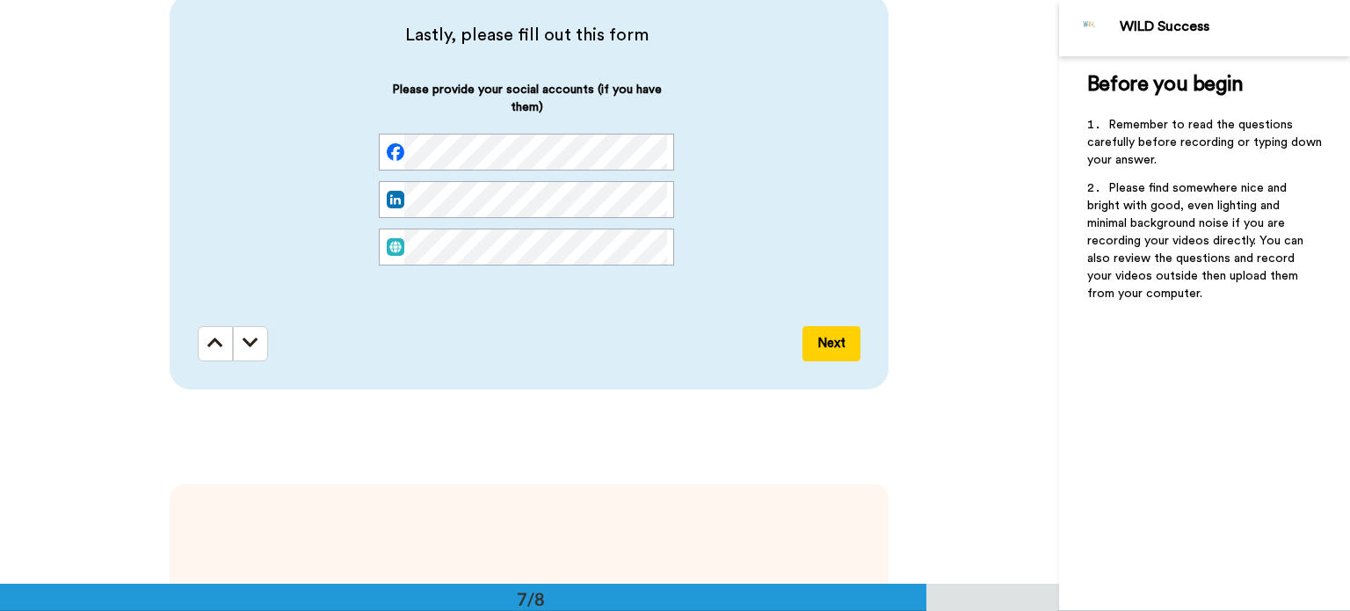
scroll to position [0, 0]
click at [830, 333] on button "Next" at bounding box center [831, 343] width 58 height 35
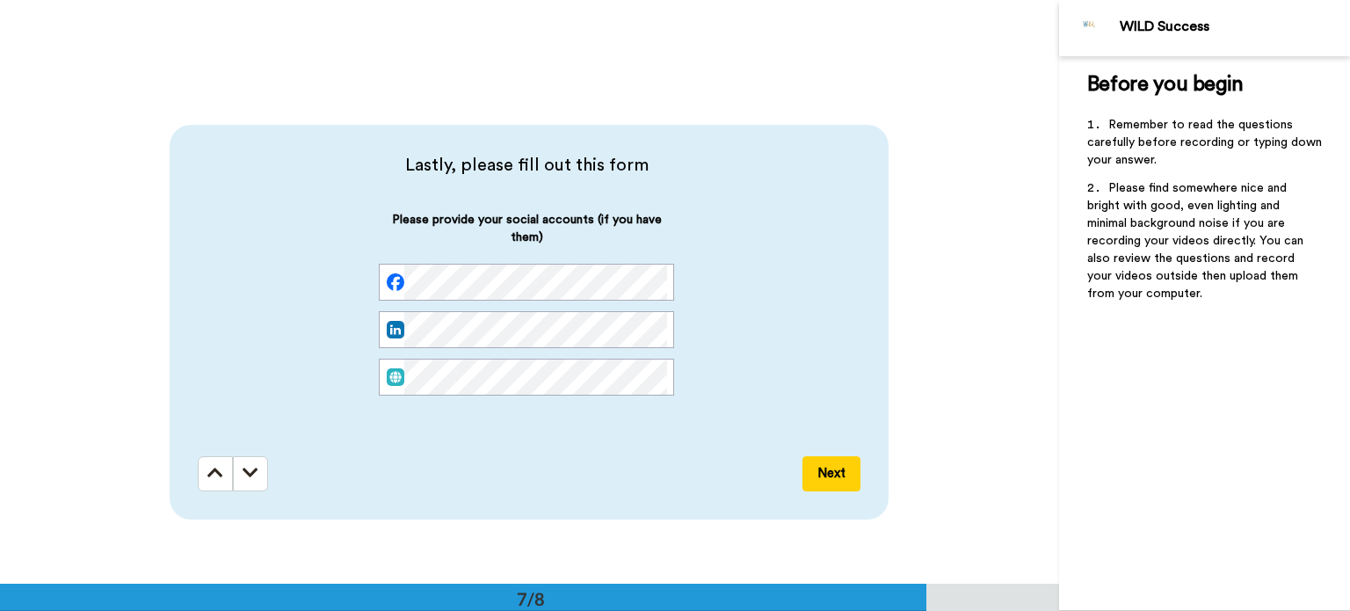
scroll to position [3474, 0]
click at [243, 479] on icon at bounding box center [251, 473] width 16 height 18
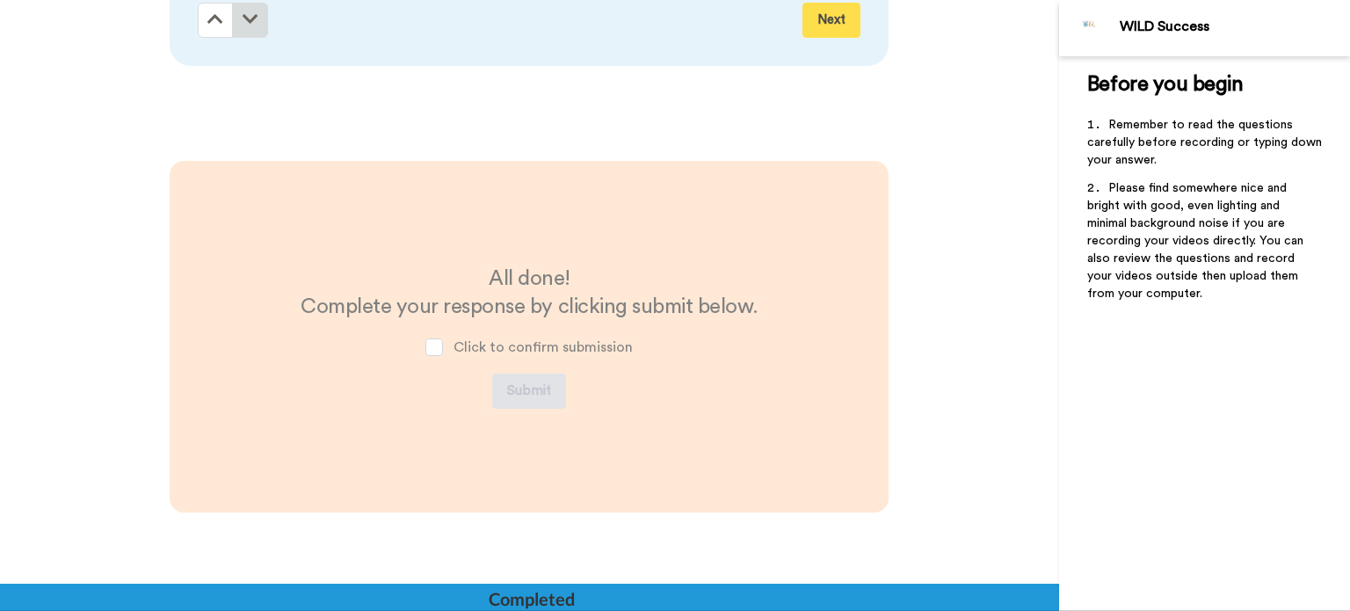
scroll to position [3973, 0]
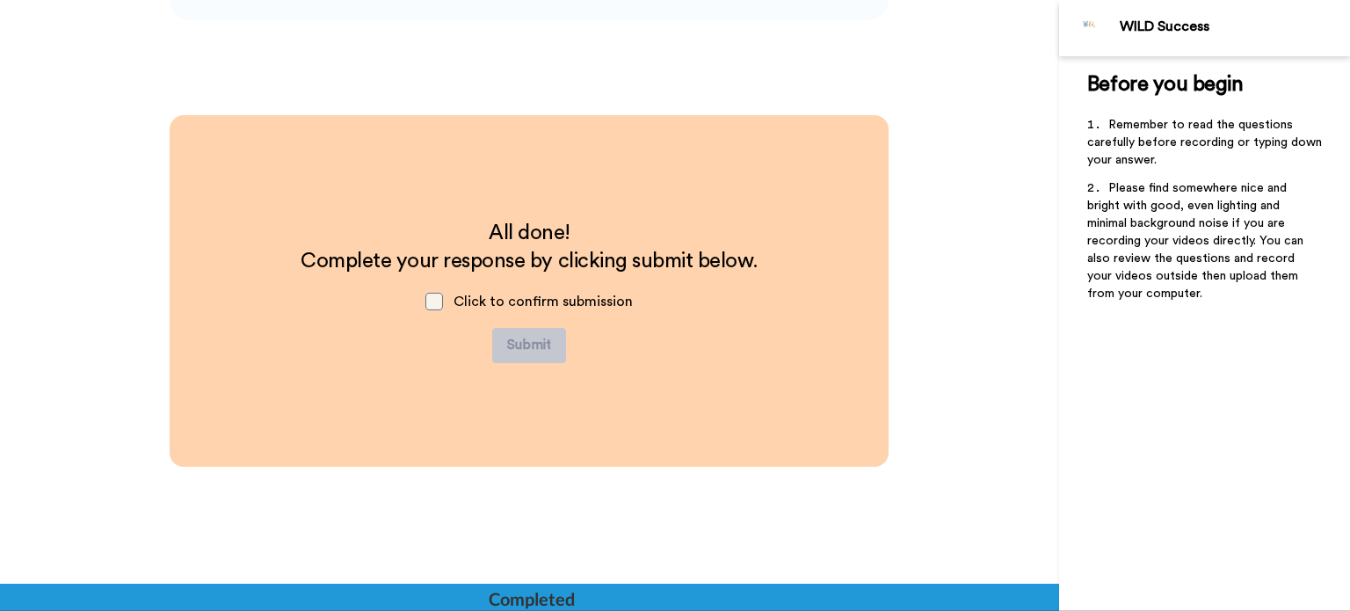
click at [432, 304] on span at bounding box center [434, 302] width 18 height 18
click at [499, 334] on button "Submit" at bounding box center [529, 345] width 74 height 35
